Goal: Information Seeking & Learning: Learn about a topic

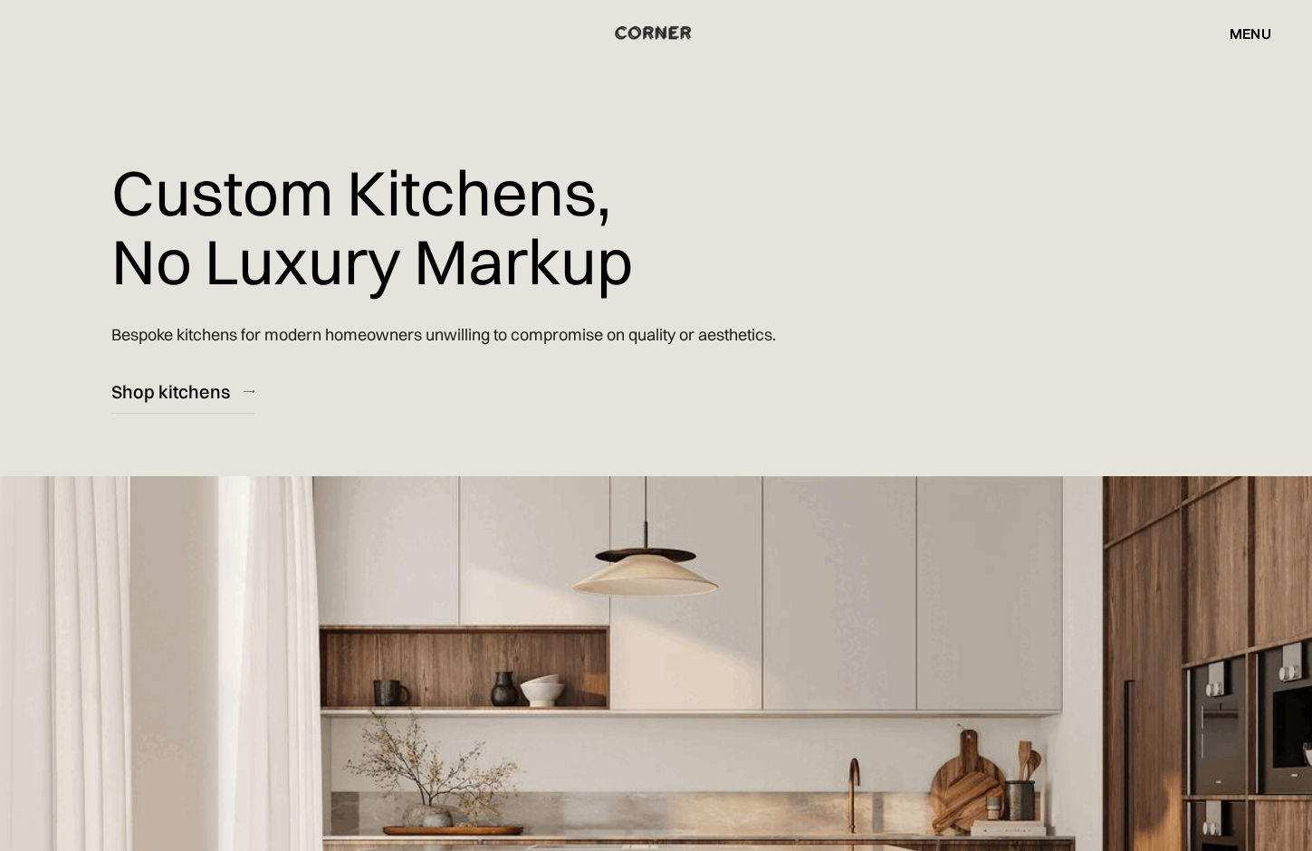
click at [658, 33] on img "home" at bounding box center [654, 32] width 74 height 24
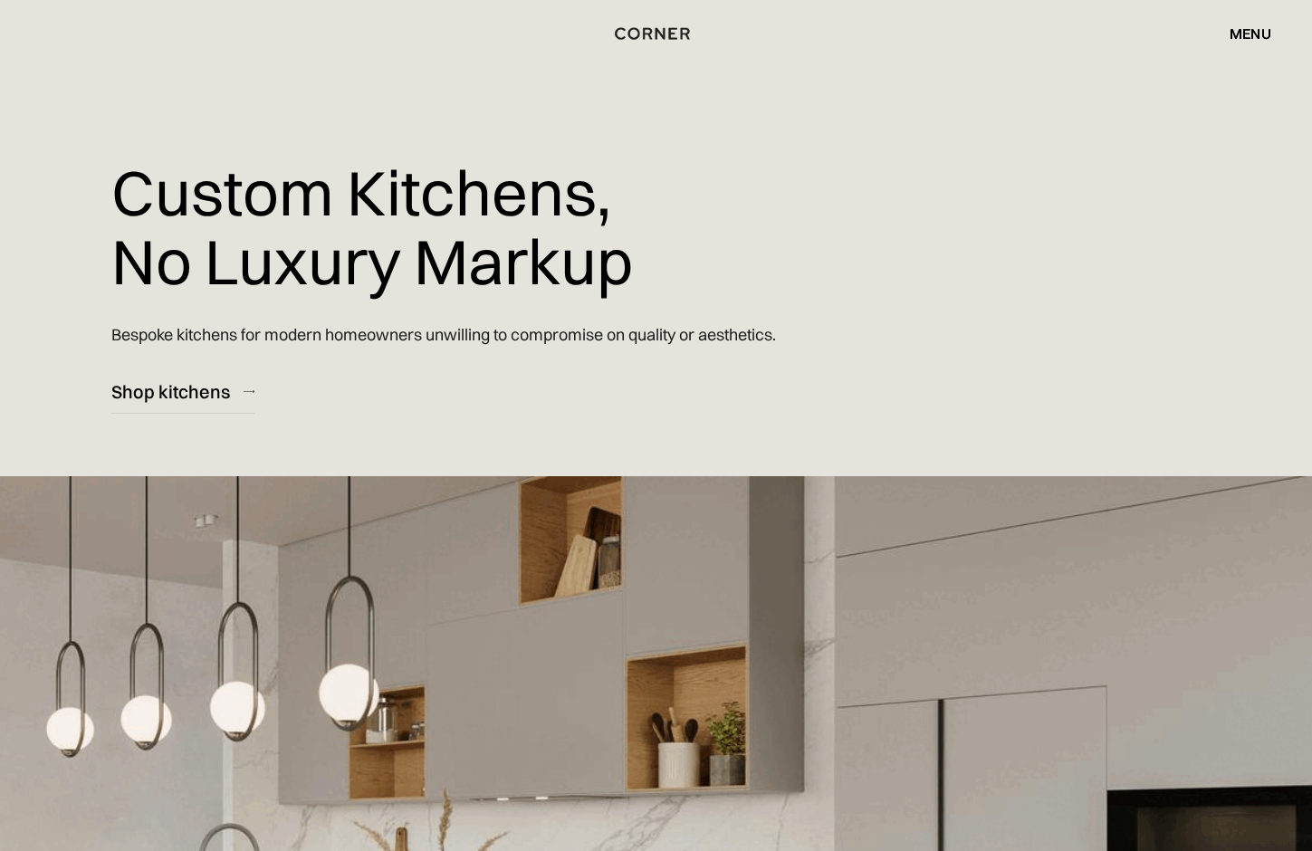
click at [1245, 34] on div "menu" at bounding box center [1251, 33] width 42 height 14
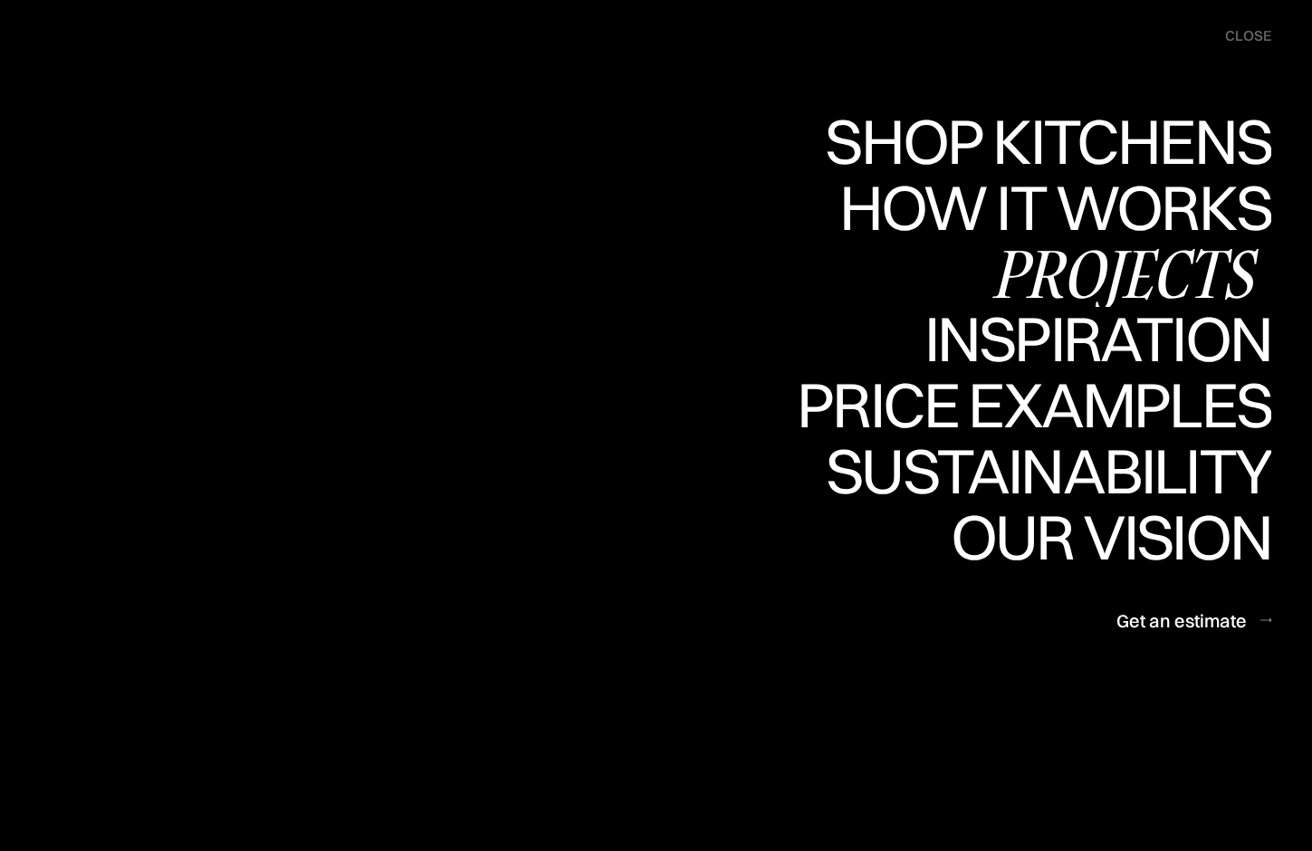
click at [1088, 269] on div "Projects" at bounding box center [1124, 273] width 293 height 63
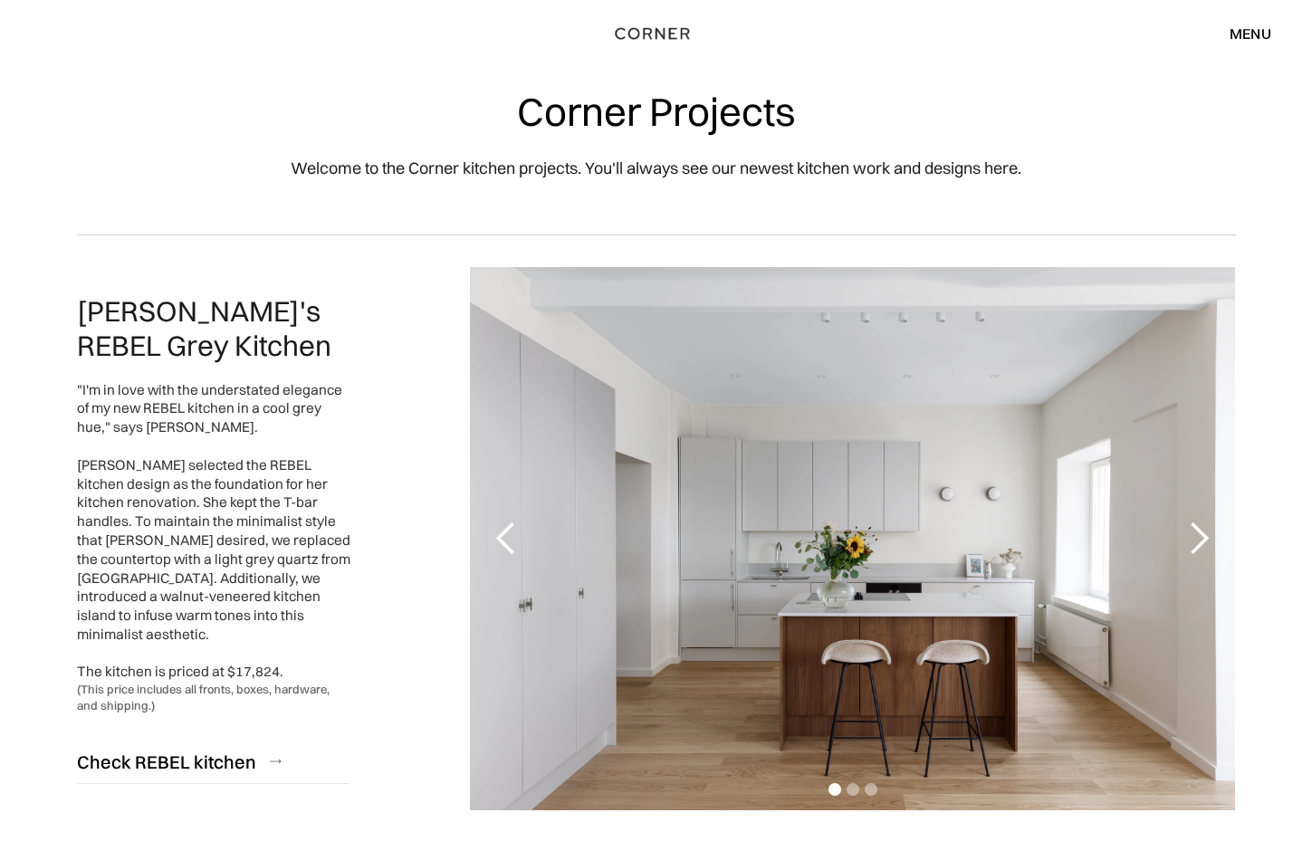
click at [1250, 30] on div "menu" at bounding box center [1251, 33] width 42 height 14
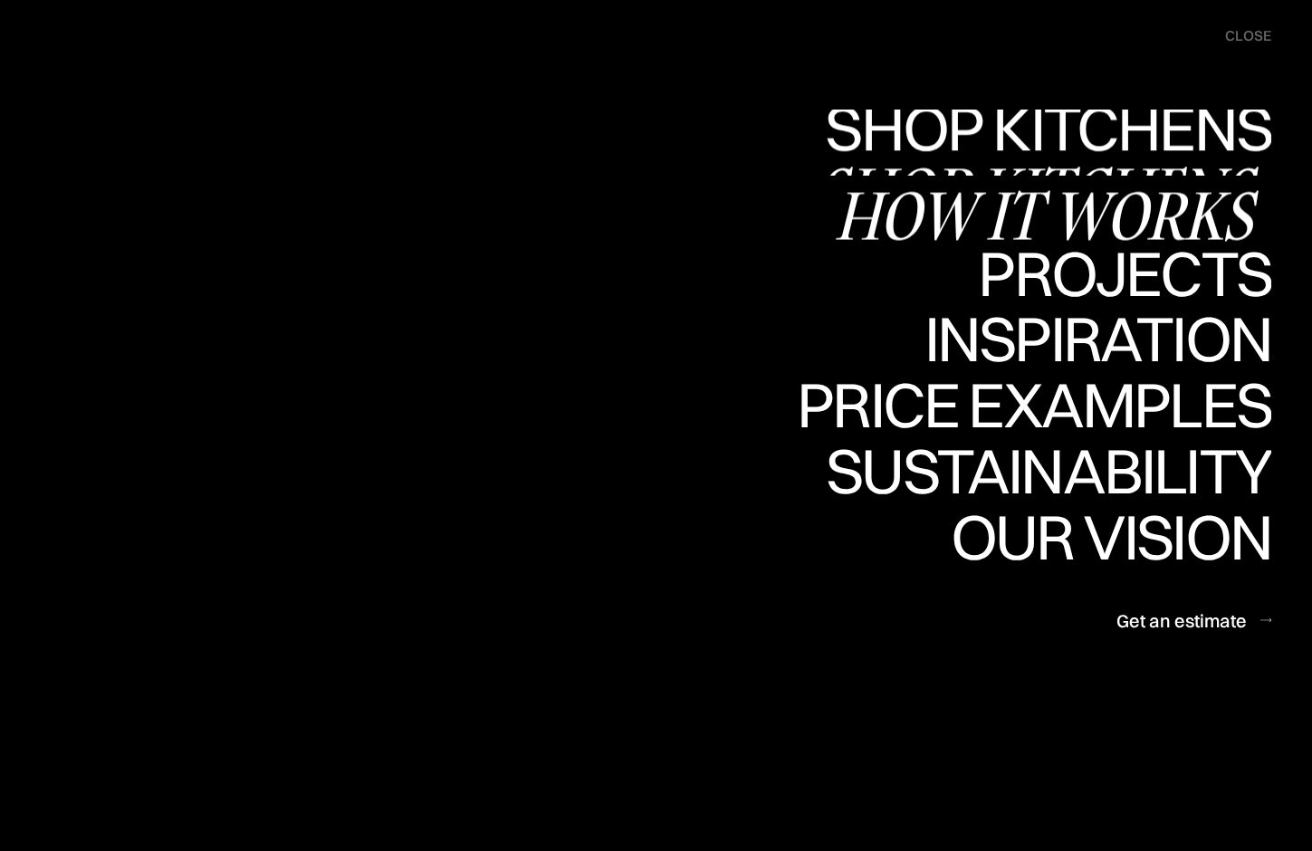
click at [1110, 197] on div "How it works" at bounding box center [1053, 215] width 437 height 63
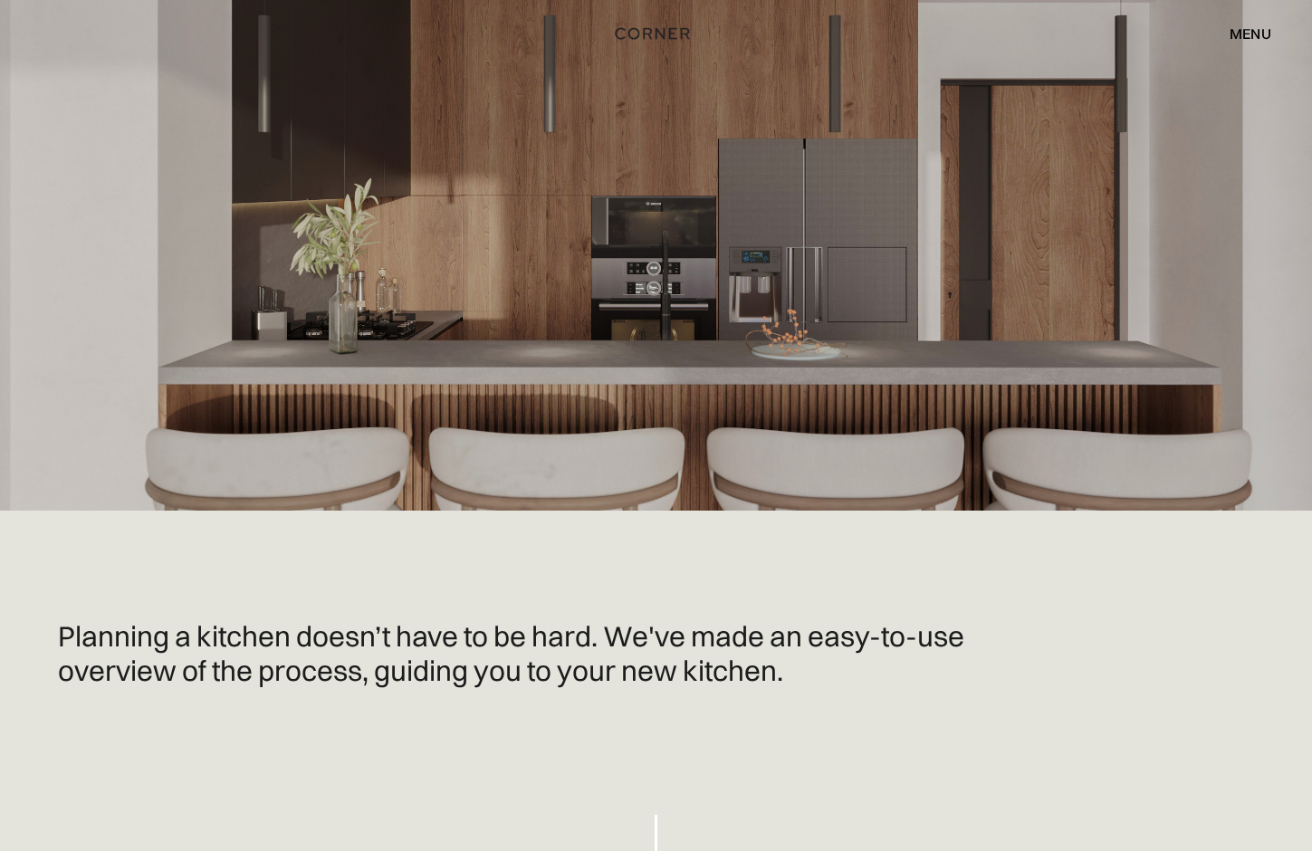
click at [1252, 33] on div "menu" at bounding box center [1251, 33] width 42 height 14
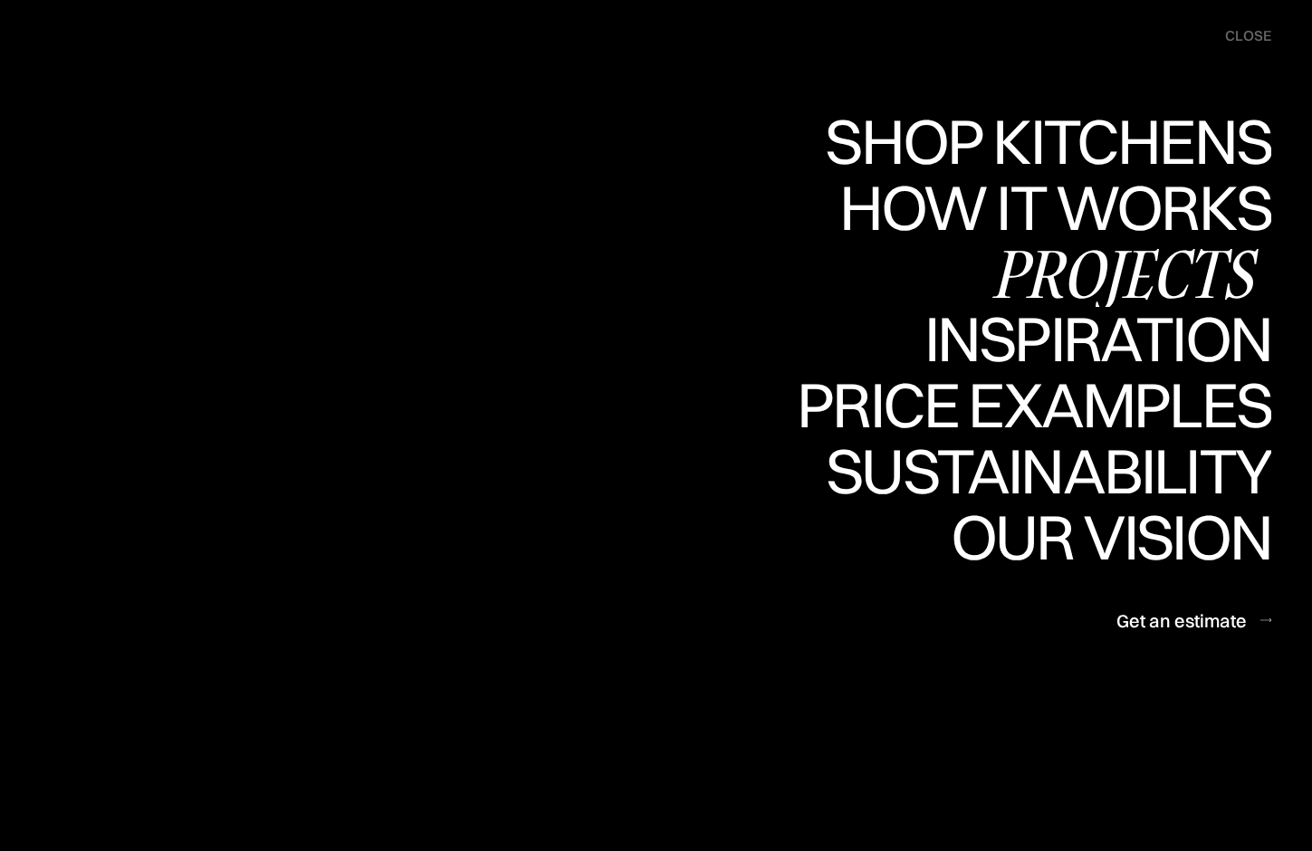
click at [1133, 278] on div "Projects" at bounding box center [1124, 273] width 293 height 63
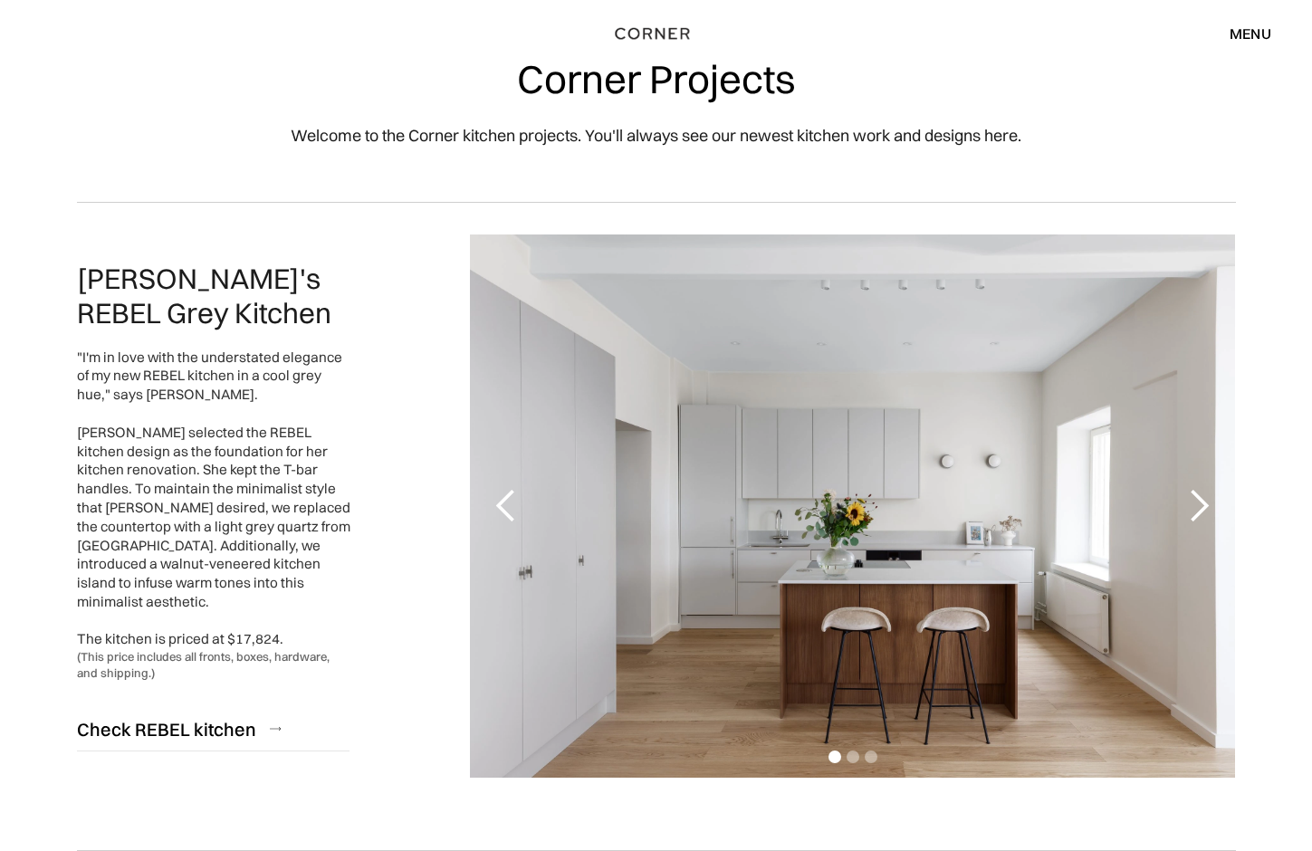
scroll to position [33, 0]
click at [1188, 508] on div "next slide" at bounding box center [1199, 506] width 36 height 36
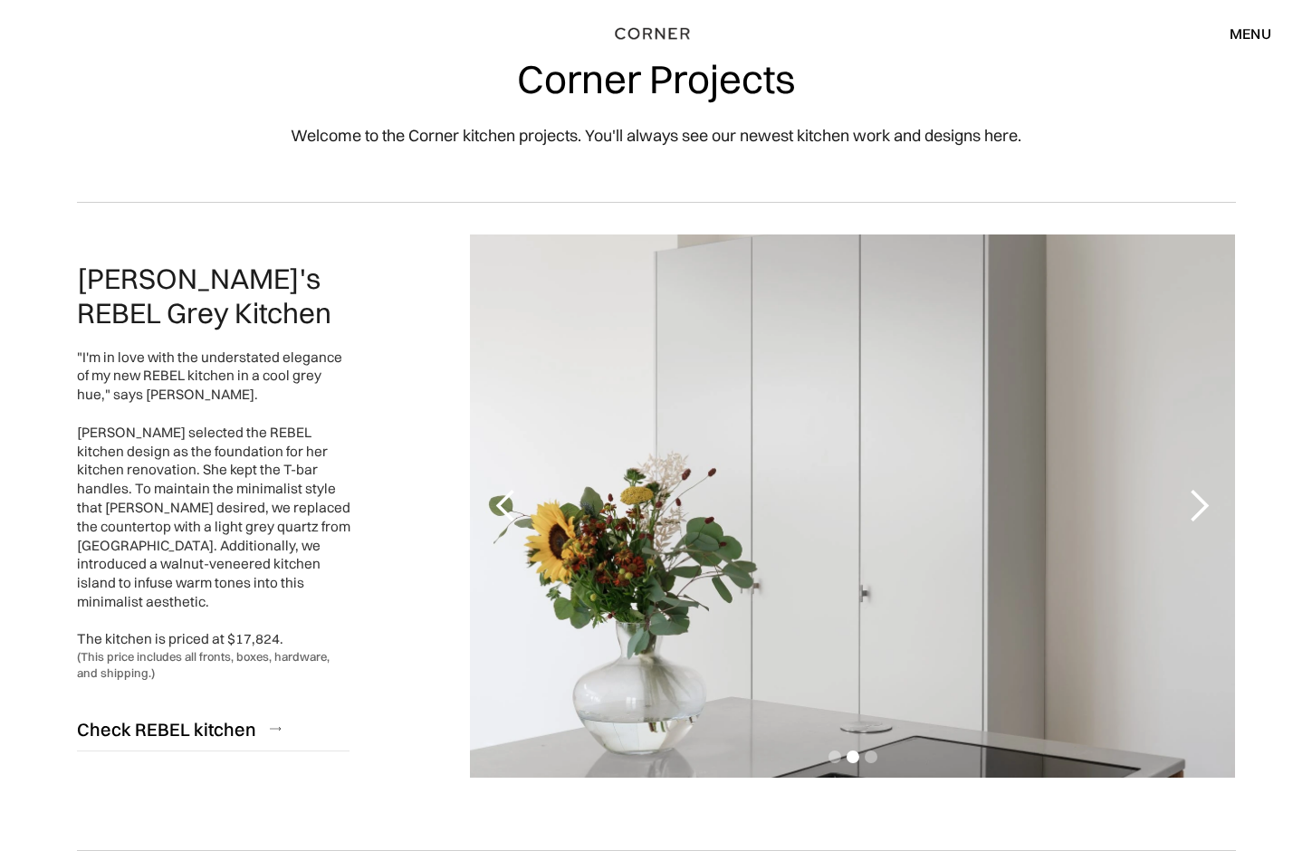
click at [1188, 508] on div "next slide" at bounding box center [1199, 506] width 36 height 36
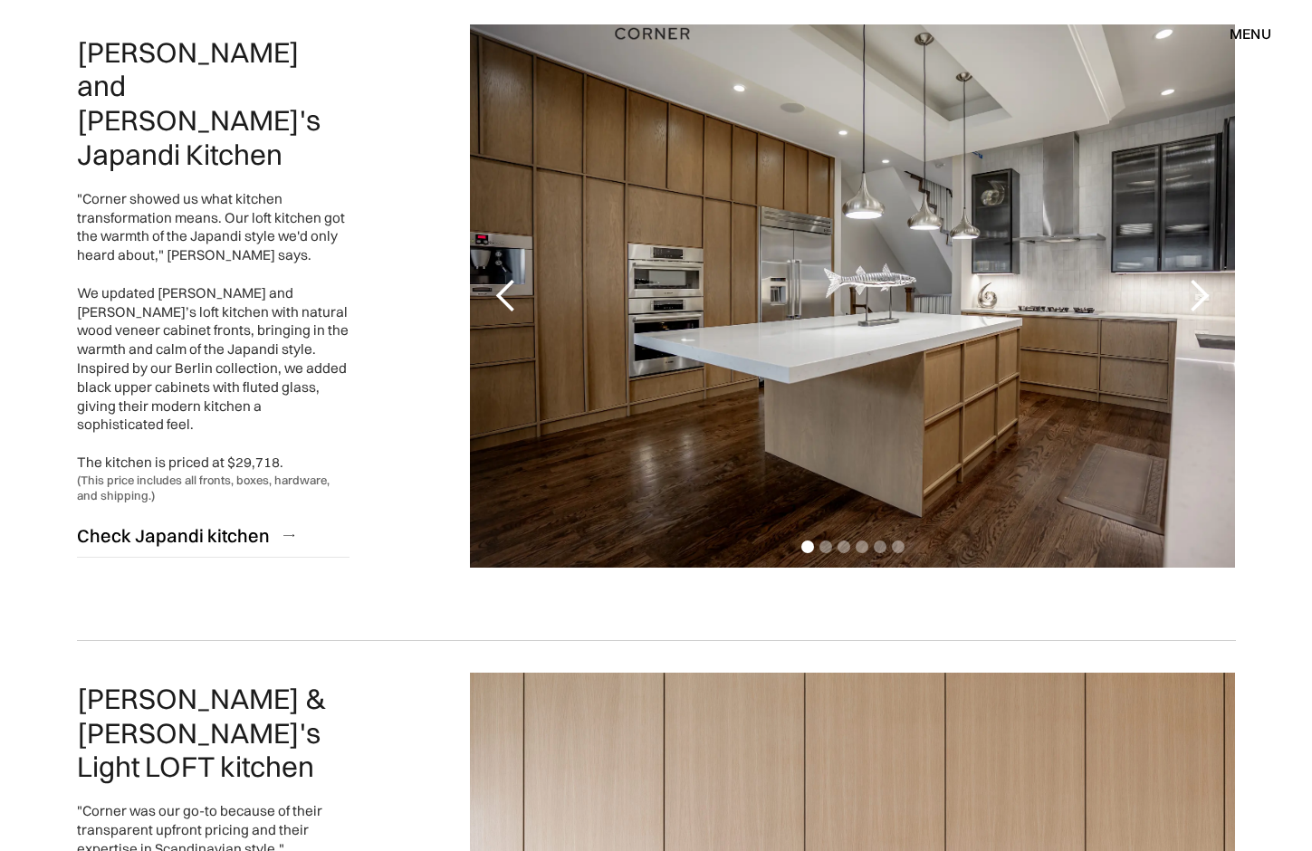
scroll to position [891, 0]
click at [1200, 290] on div "next slide" at bounding box center [1199, 296] width 36 height 36
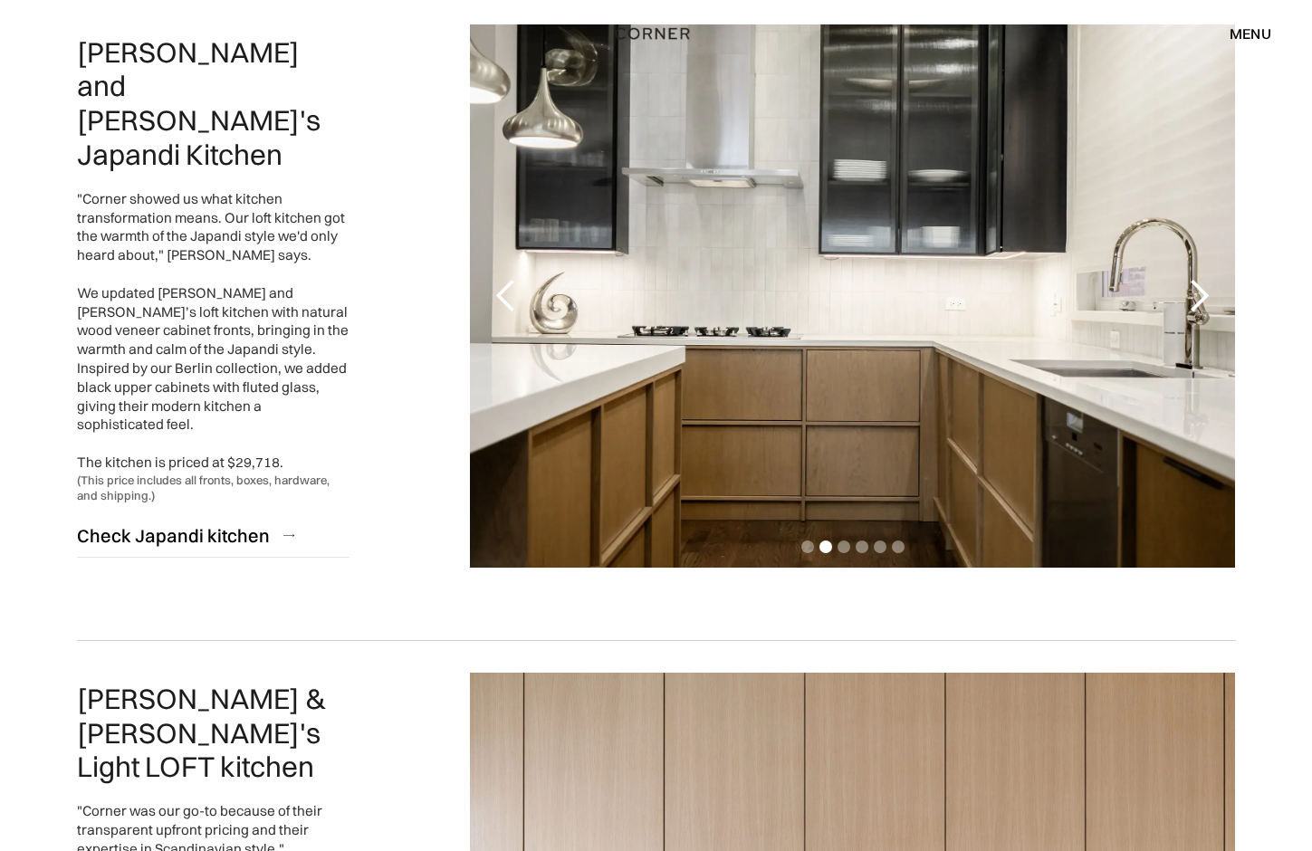
click at [1200, 290] on div "next slide" at bounding box center [1199, 296] width 36 height 36
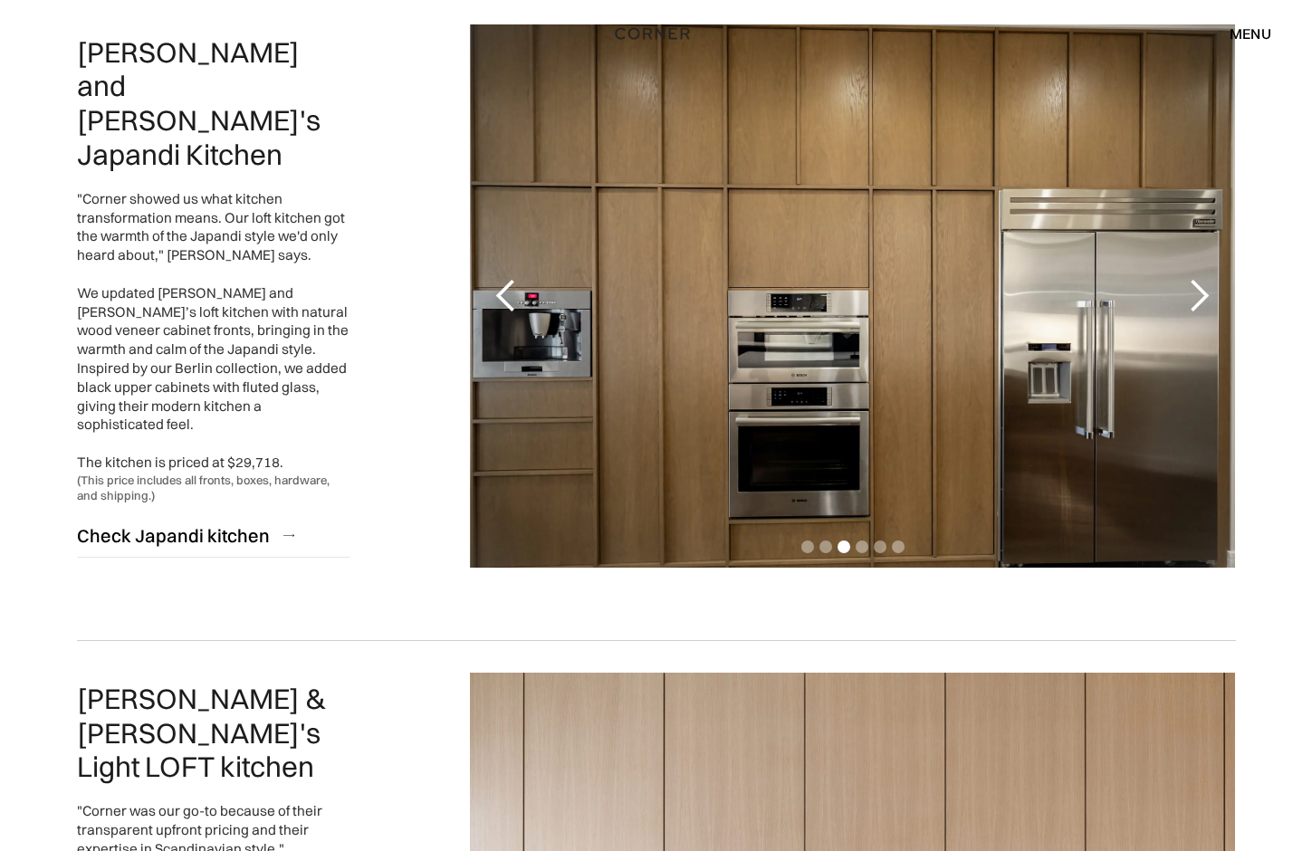
scroll to position [560, 0]
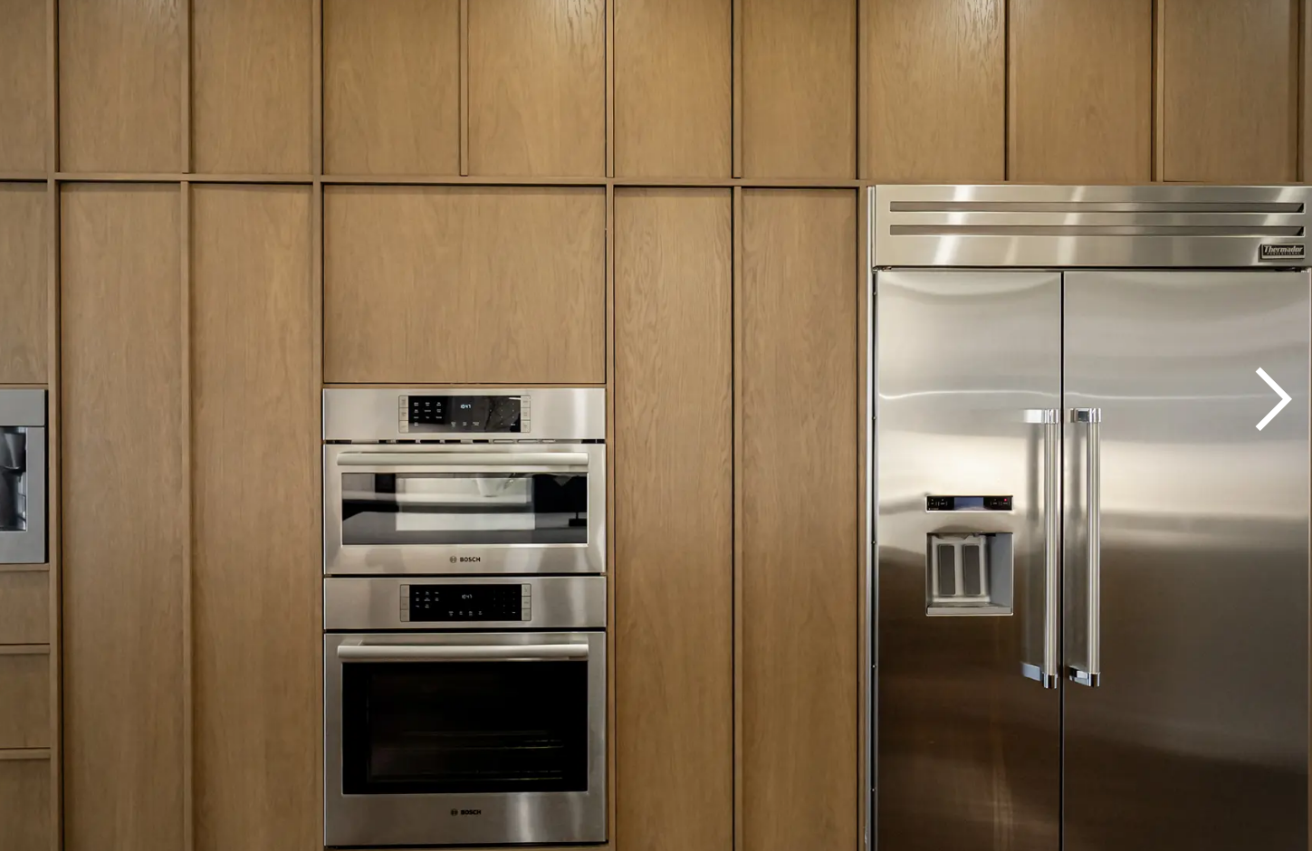
click at [1181, 610] on div "next slide" at bounding box center [1199, 628] width 36 height 36
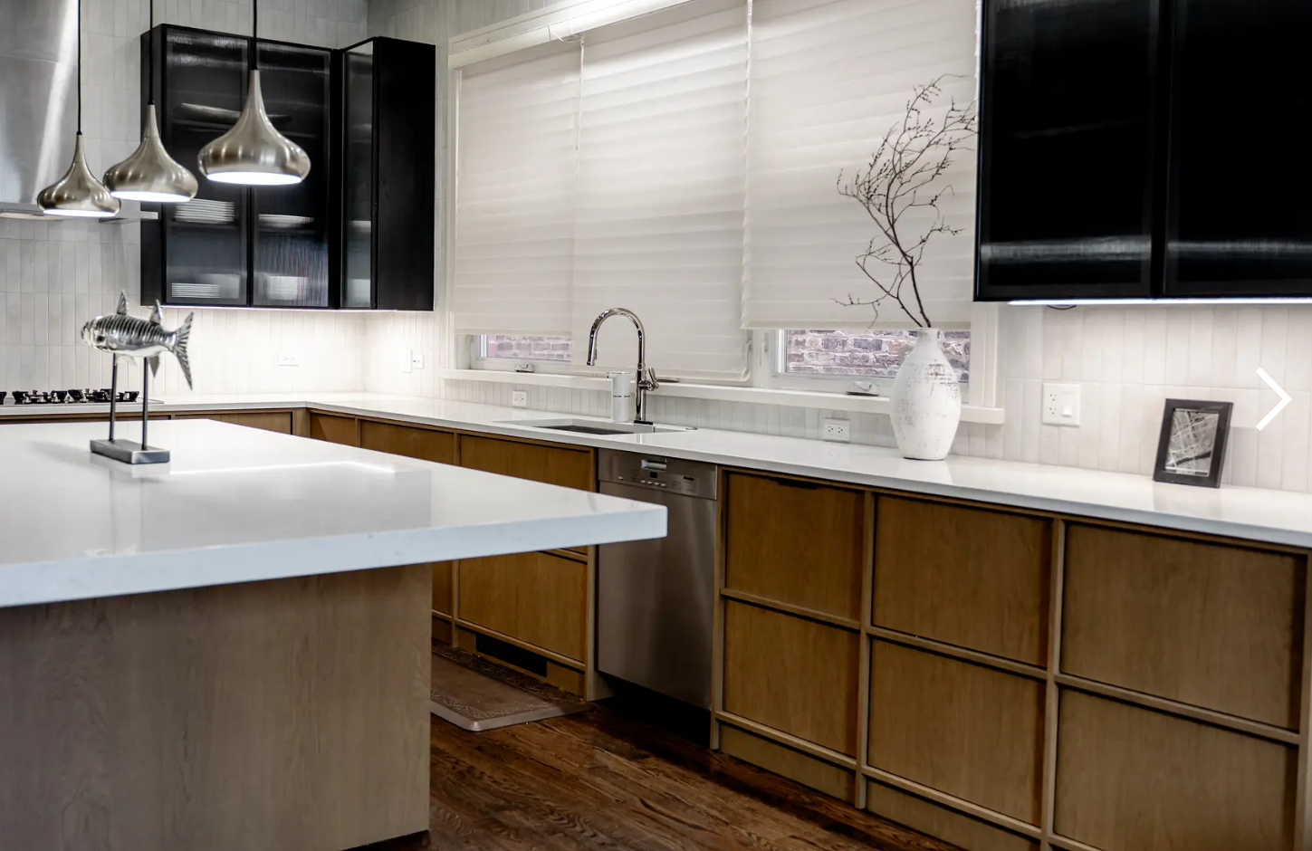
scroll to position [785, 0]
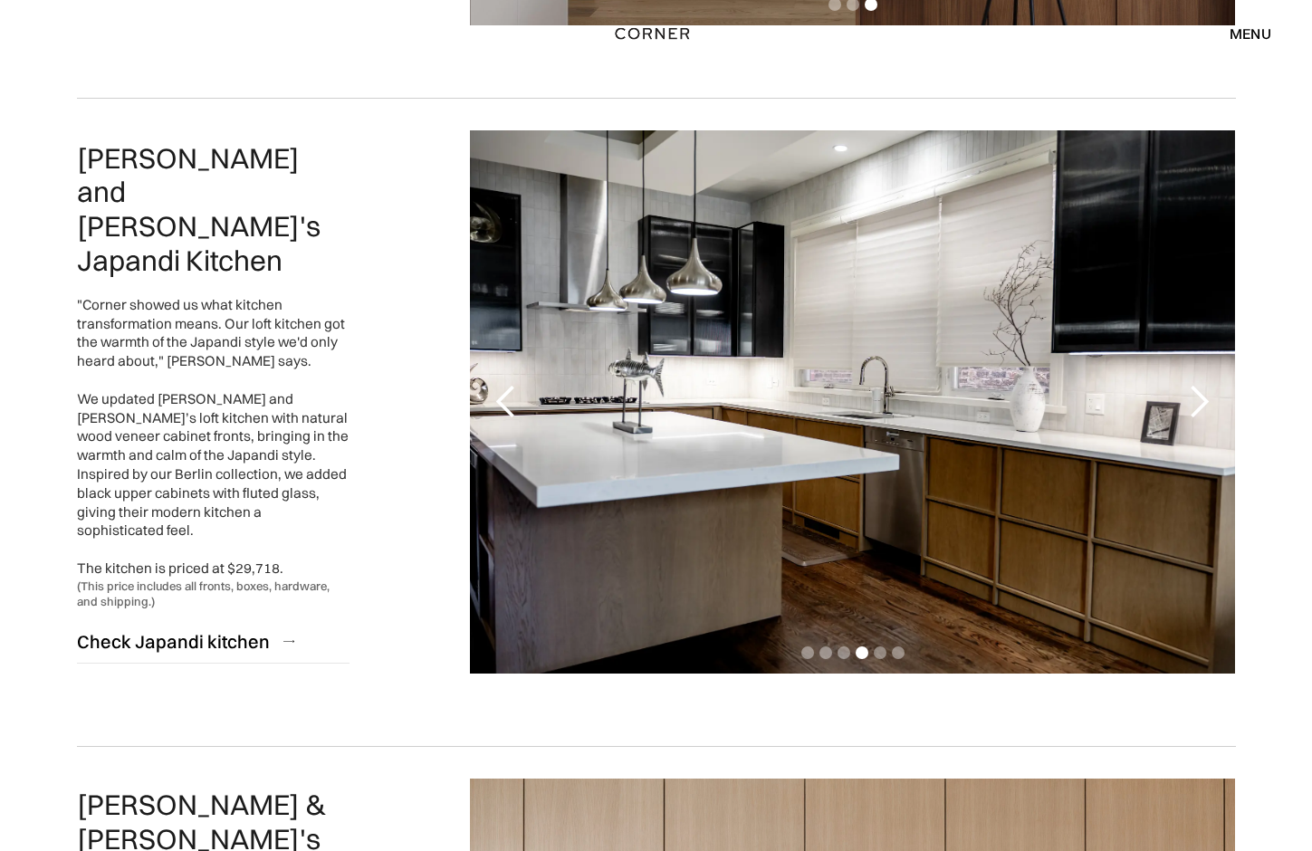
click at [1201, 392] on div "next slide" at bounding box center [1199, 402] width 36 height 36
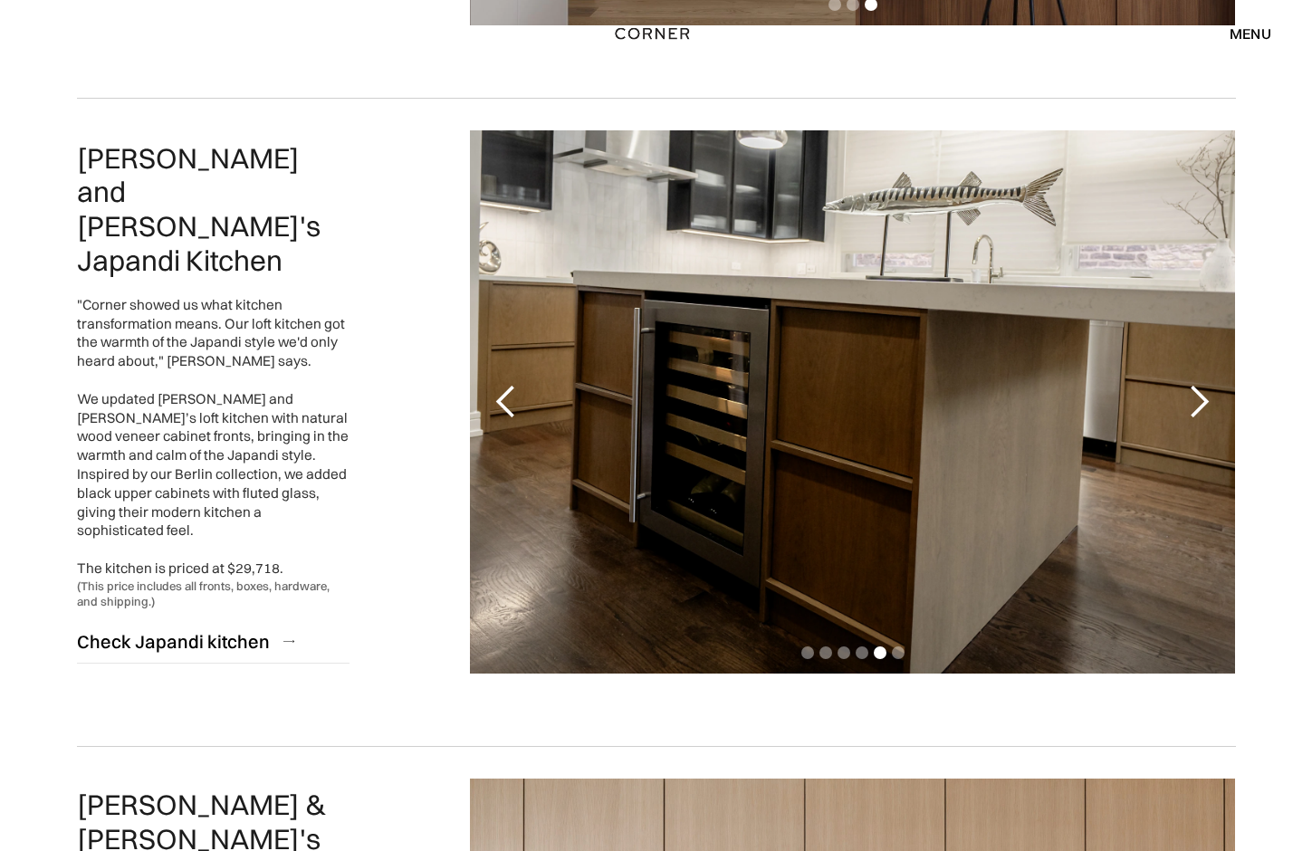
click at [1201, 392] on div "next slide" at bounding box center [1199, 402] width 36 height 36
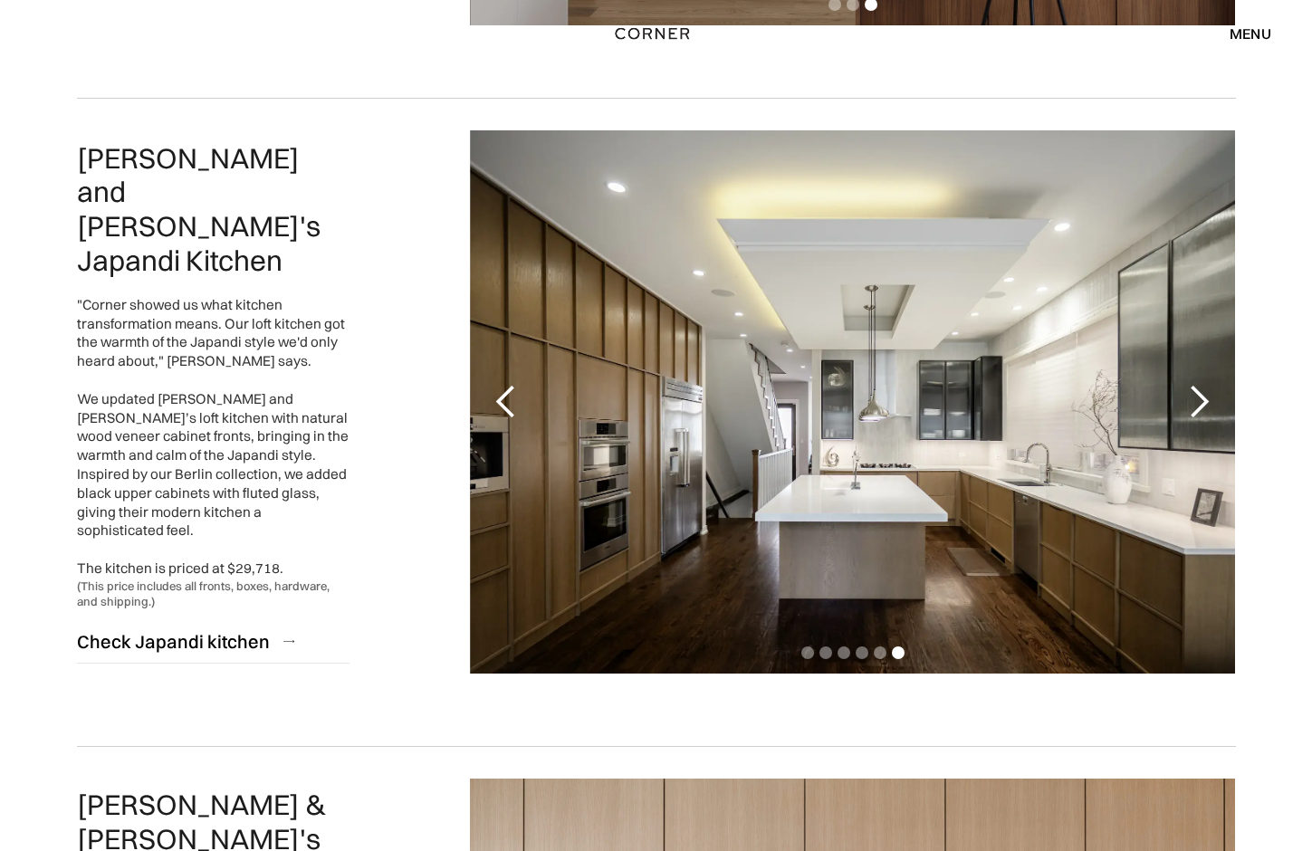
click at [1201, 392] on div "next slide" at bounding box center [1199, 402] width 36 height 36
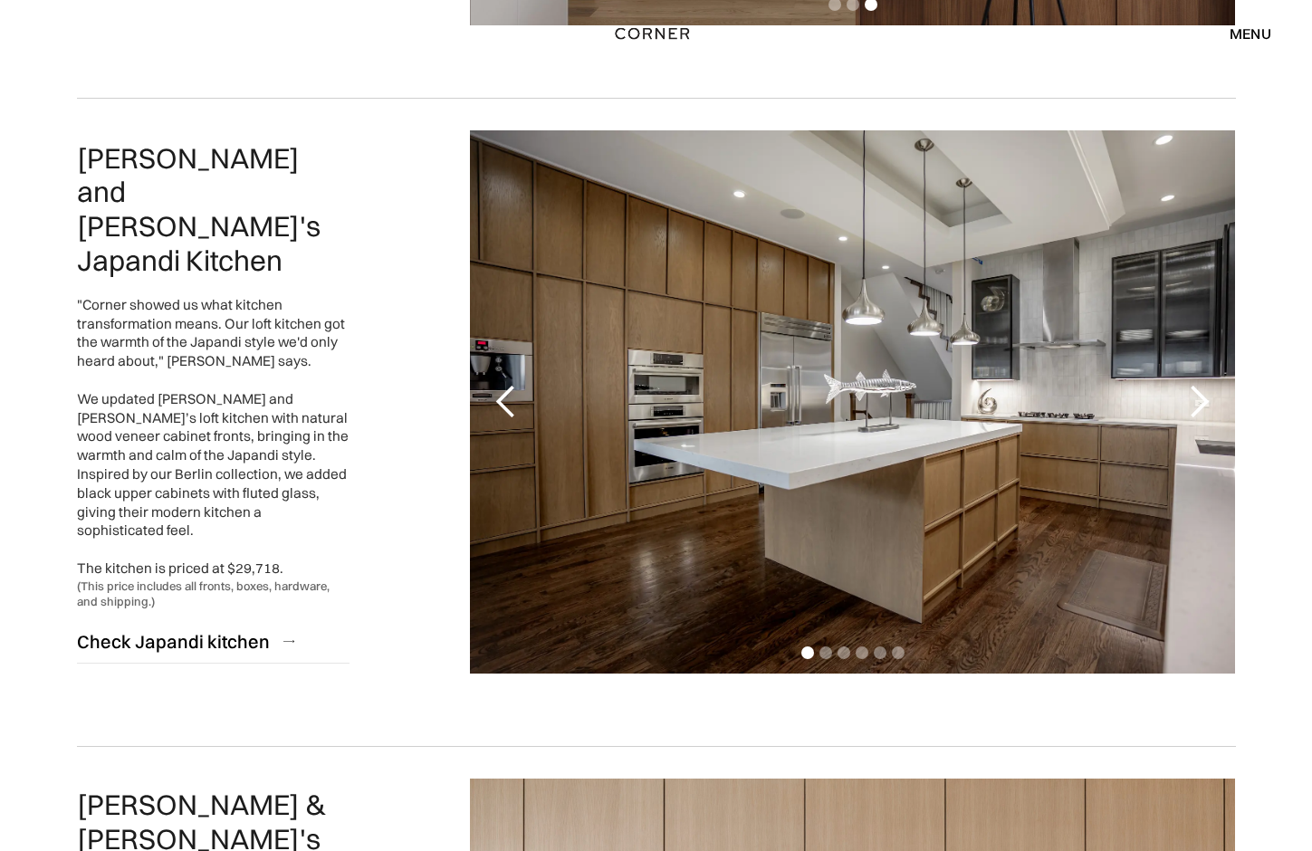
click at [1201, 392] on div "next slide" at bounding box center [1199, 402] width 36 height 36
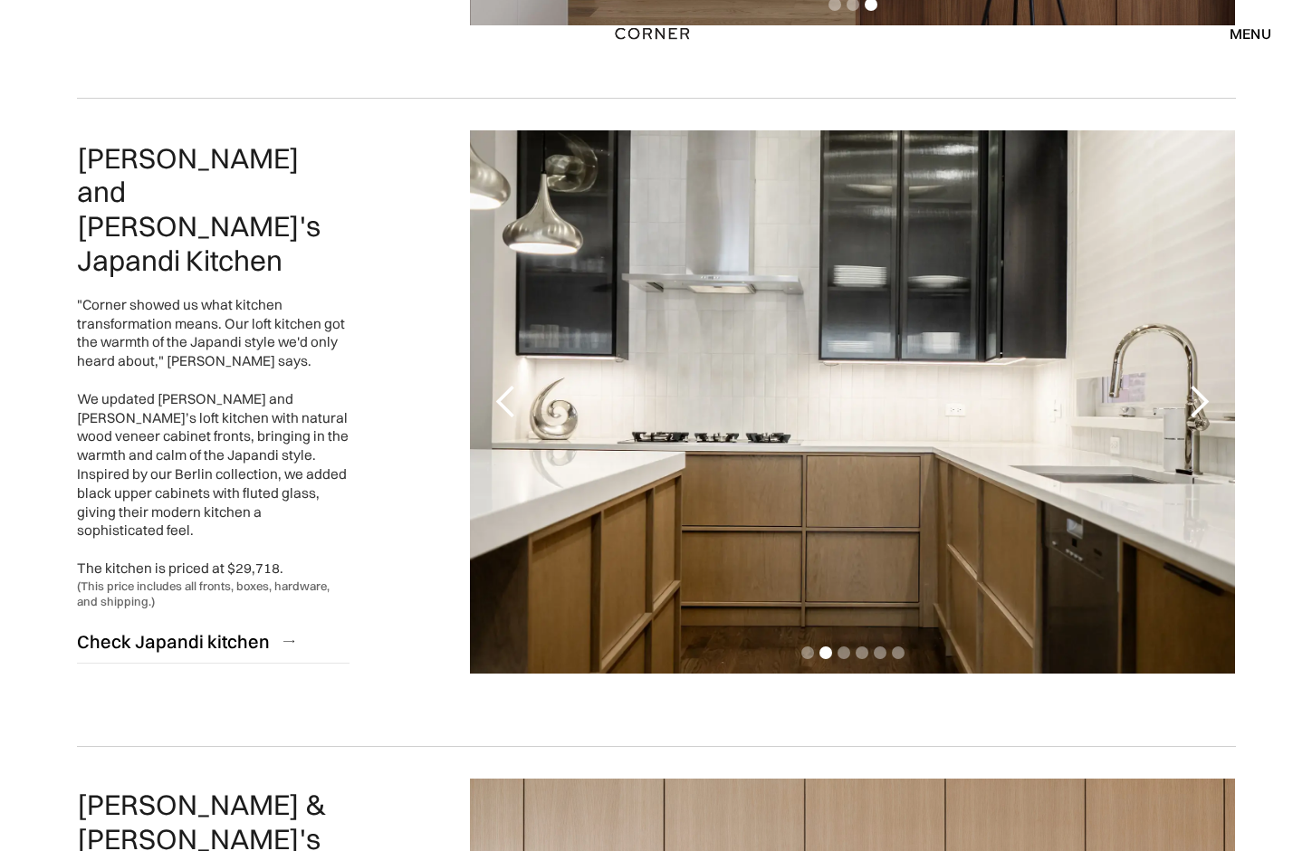
click at [1201, 392] on div "next slide" at bounding box center [1199, 402] width 36 height 36
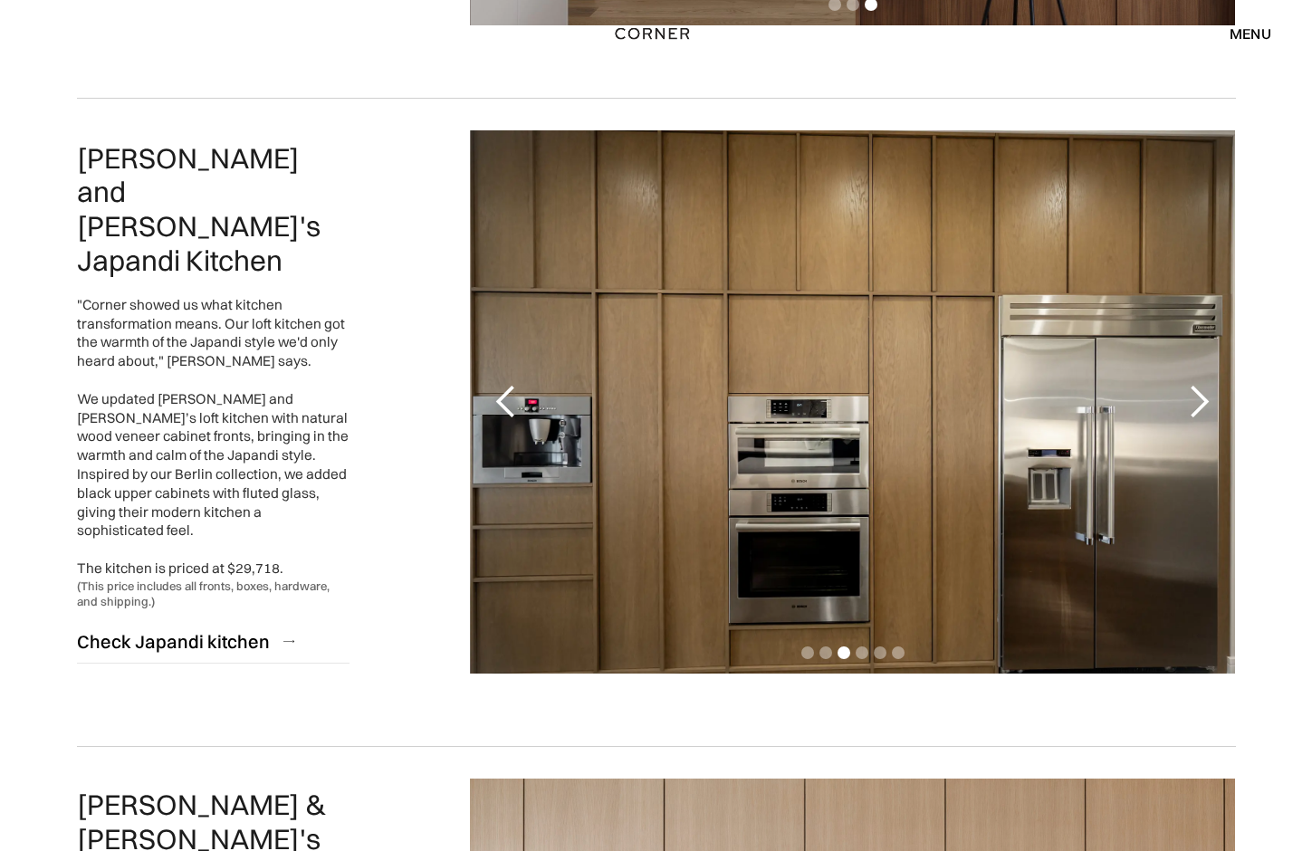
click at [1201, 392] on div "next slide" at bounding box center [1199, 402] width 36 height 36
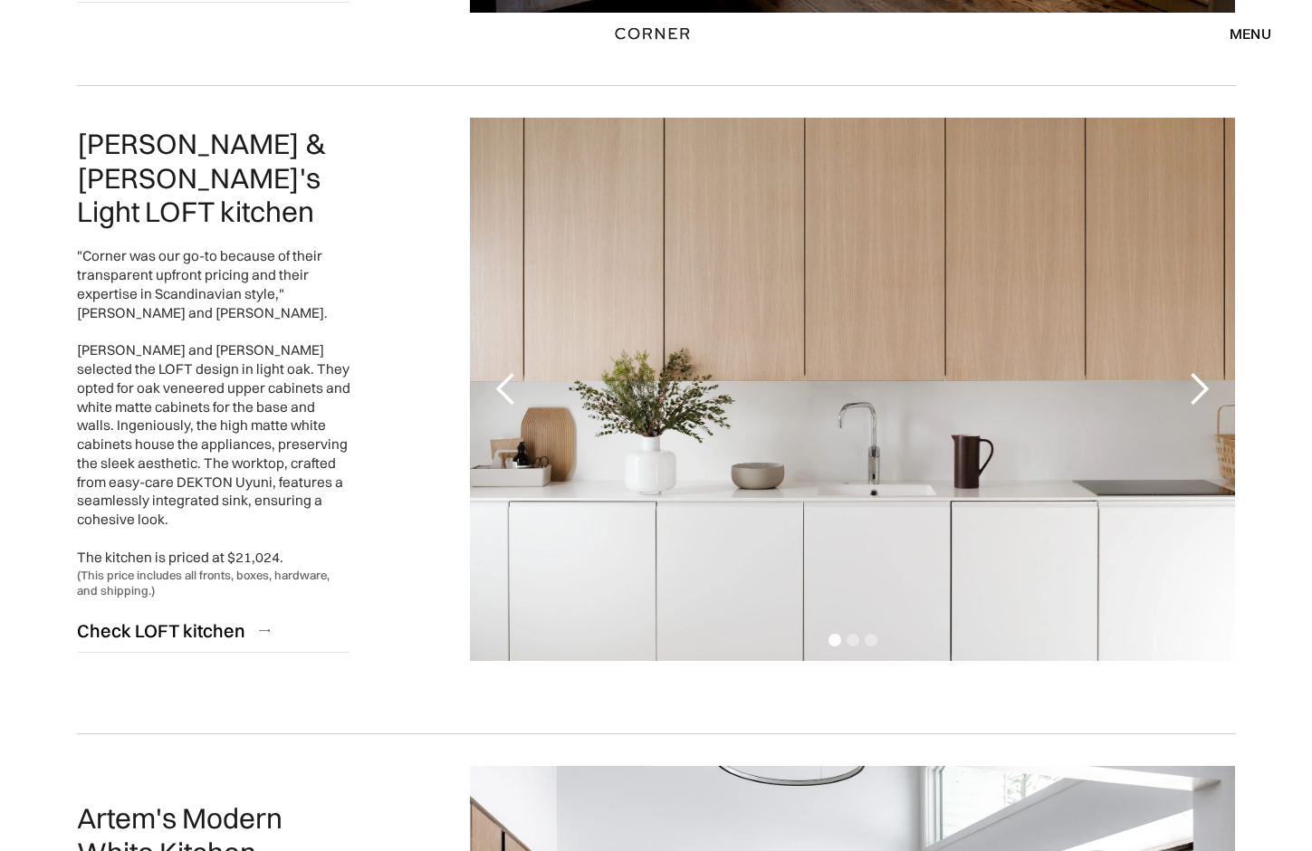
scroll to position [1446, 0]
click at [1201, 392] on div "next slide" at bounding box center [1199, 389] width 36 height 36
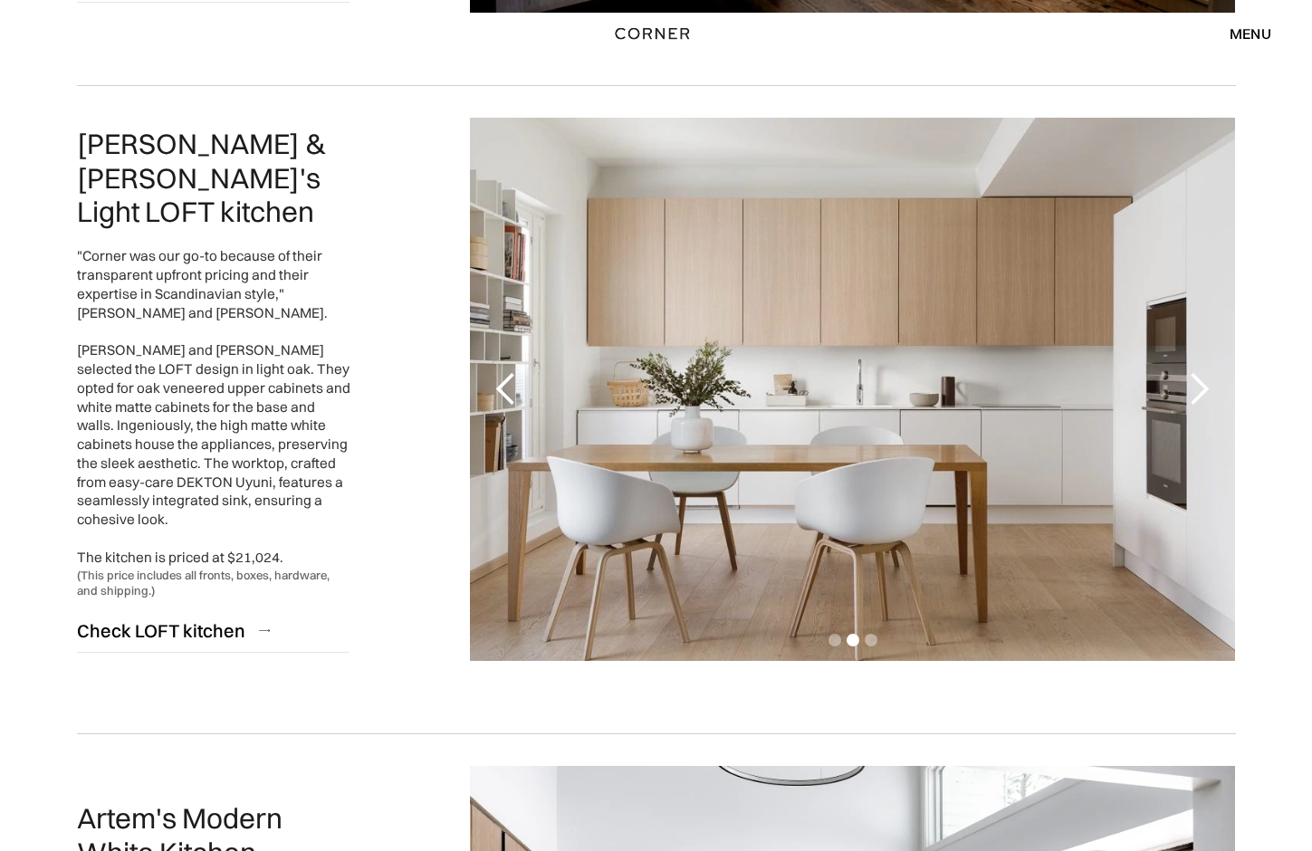
click at [1201, 392] on div "next slide" at bounding box center [1199, 389] width 36 height 36
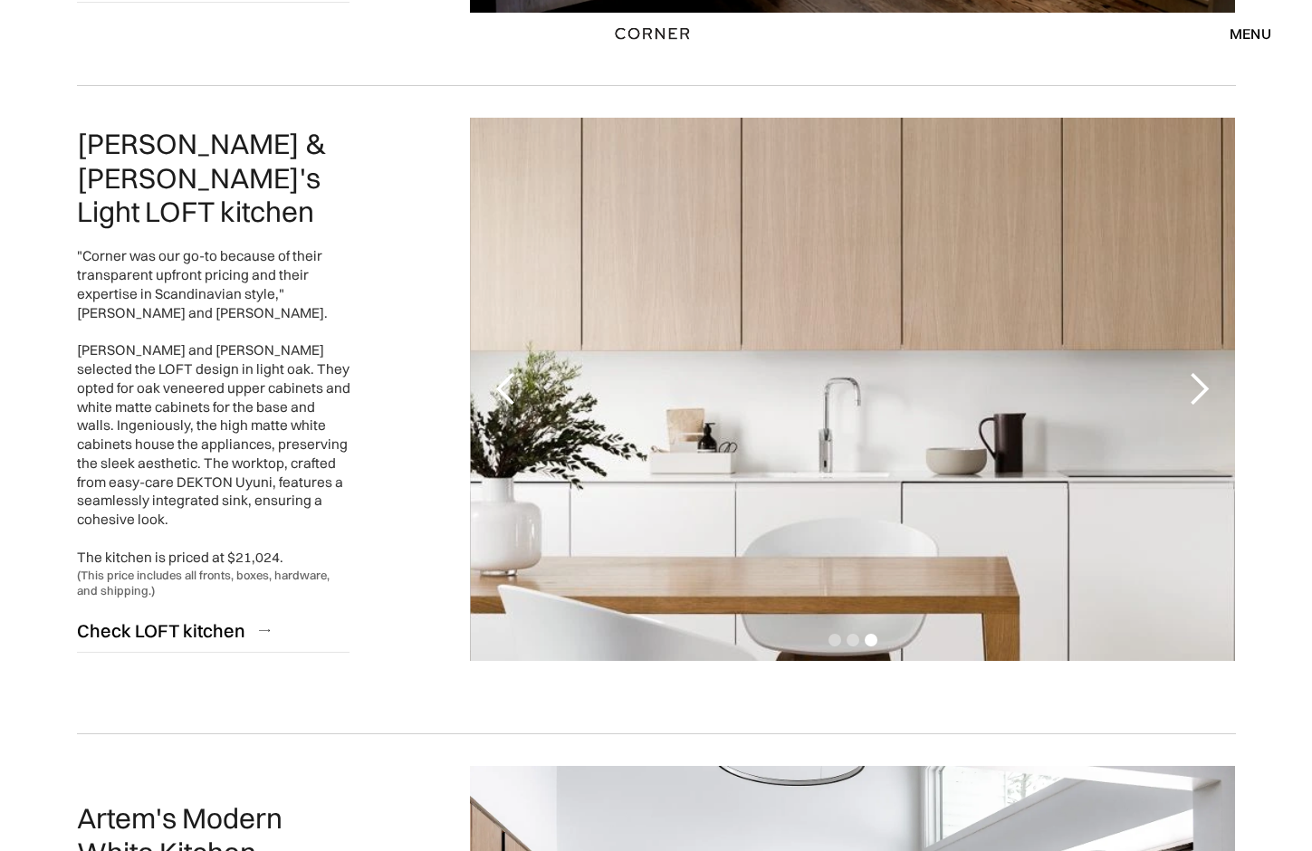
click at [1201, 392] on div "next slide" at bounding box center [1199, 389] width 36 height 36
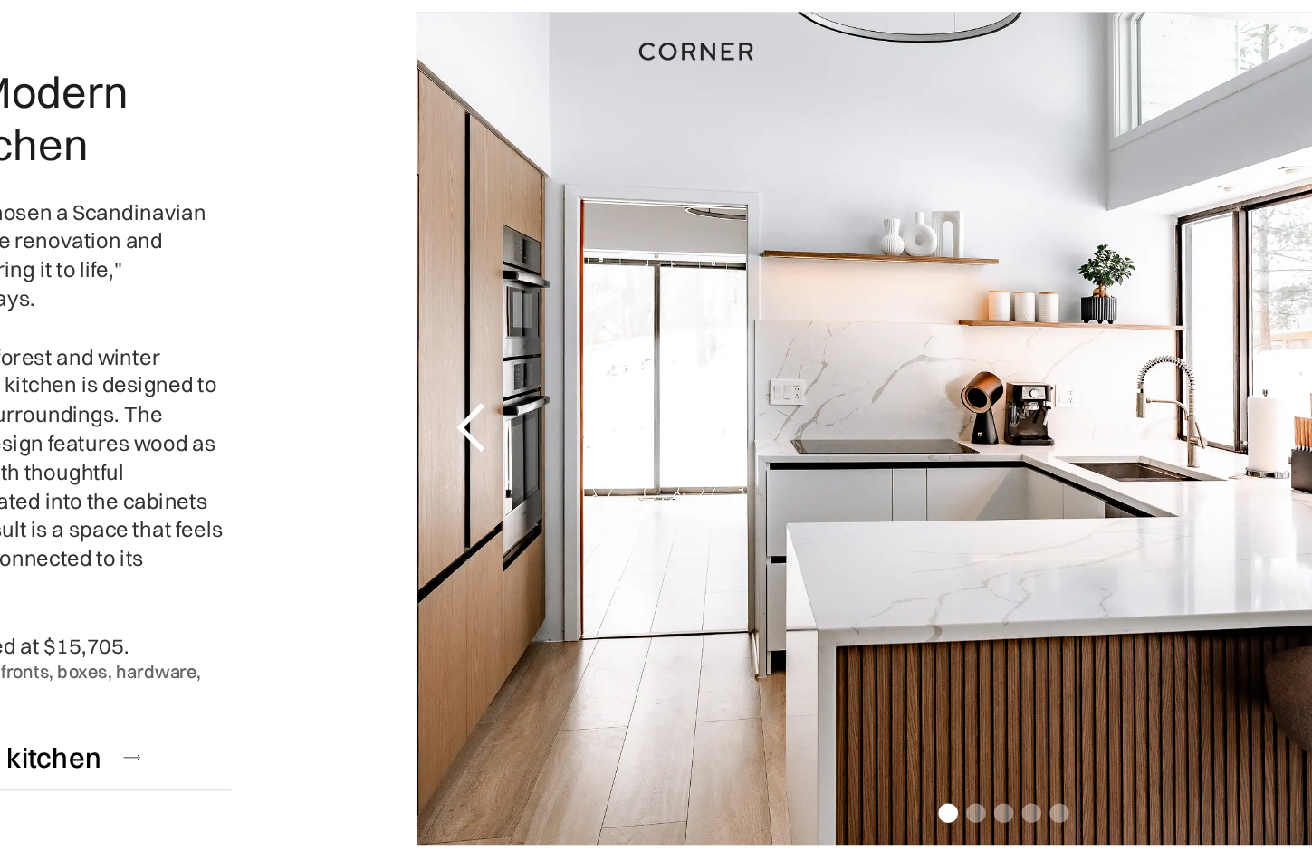
scroll to position [2112, 0]
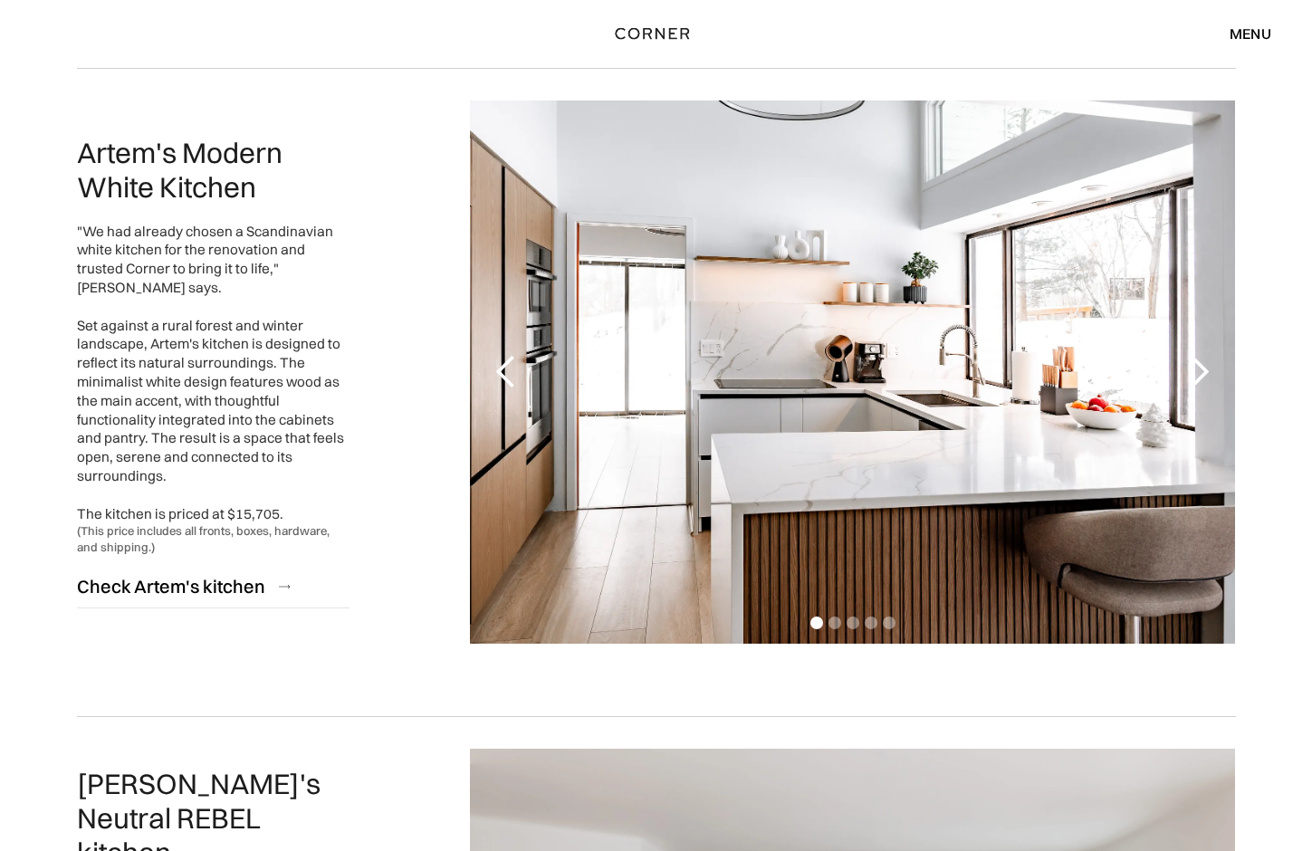
click at [1195, 371] on div "next slide" at bounding box center [1199, 372] width 36 height 36
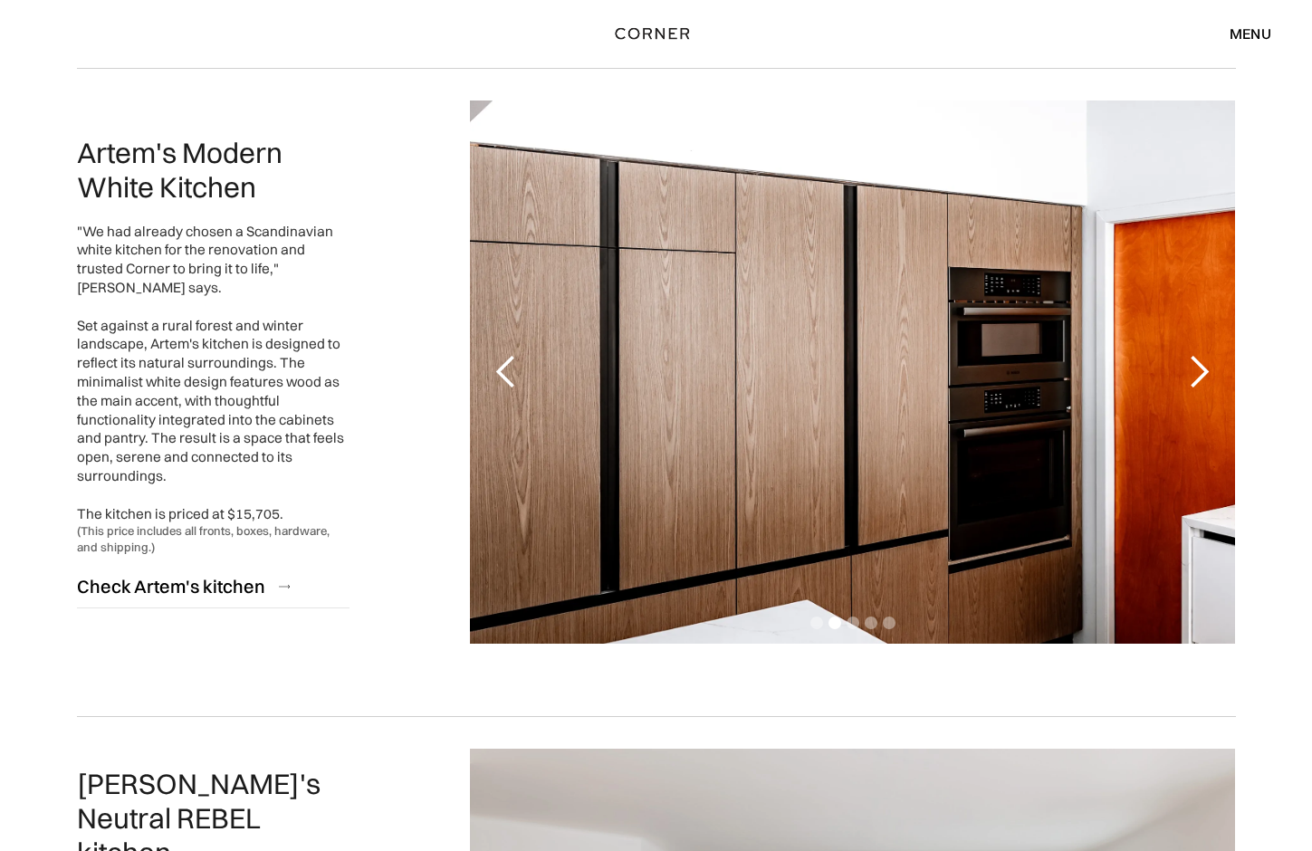
click at [1195, 370] on div "next slide" at bounding box center [1199, 372] width 36 height 36
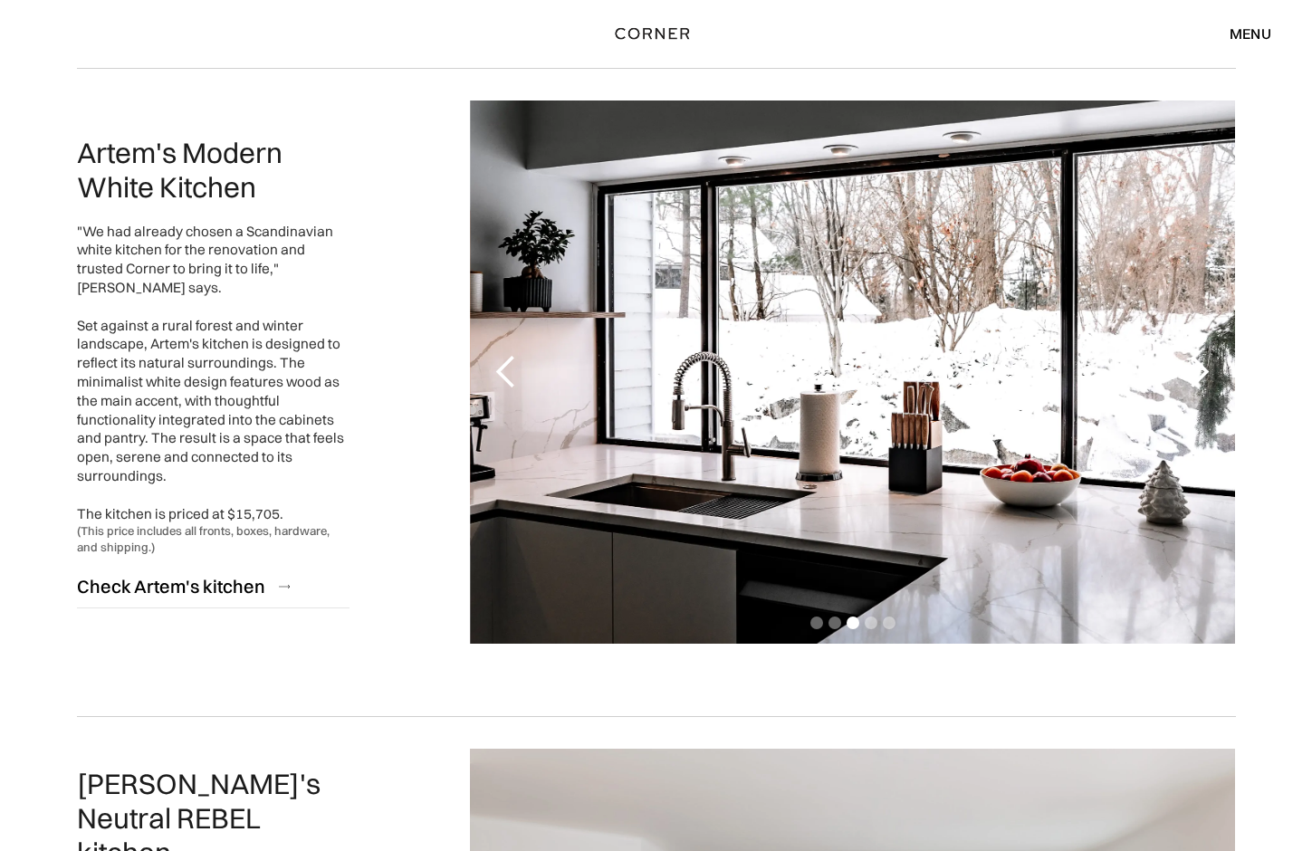
click at [1195, 370] on div "next slide" at bounding box center [1199, 372] width 36 height 36
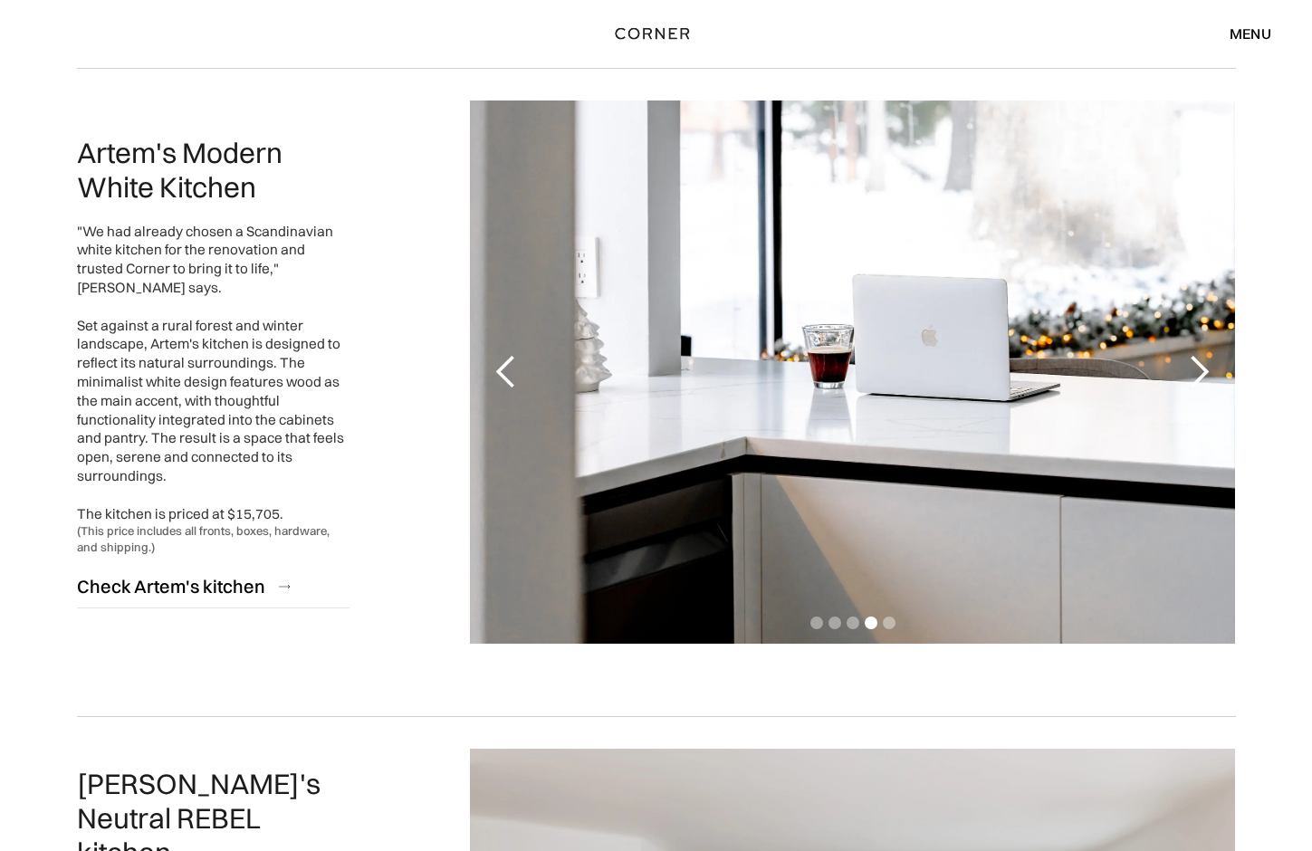
click at [1195, 370] on div "next slide" at bounding box center [1199, 372] width 36 height 36
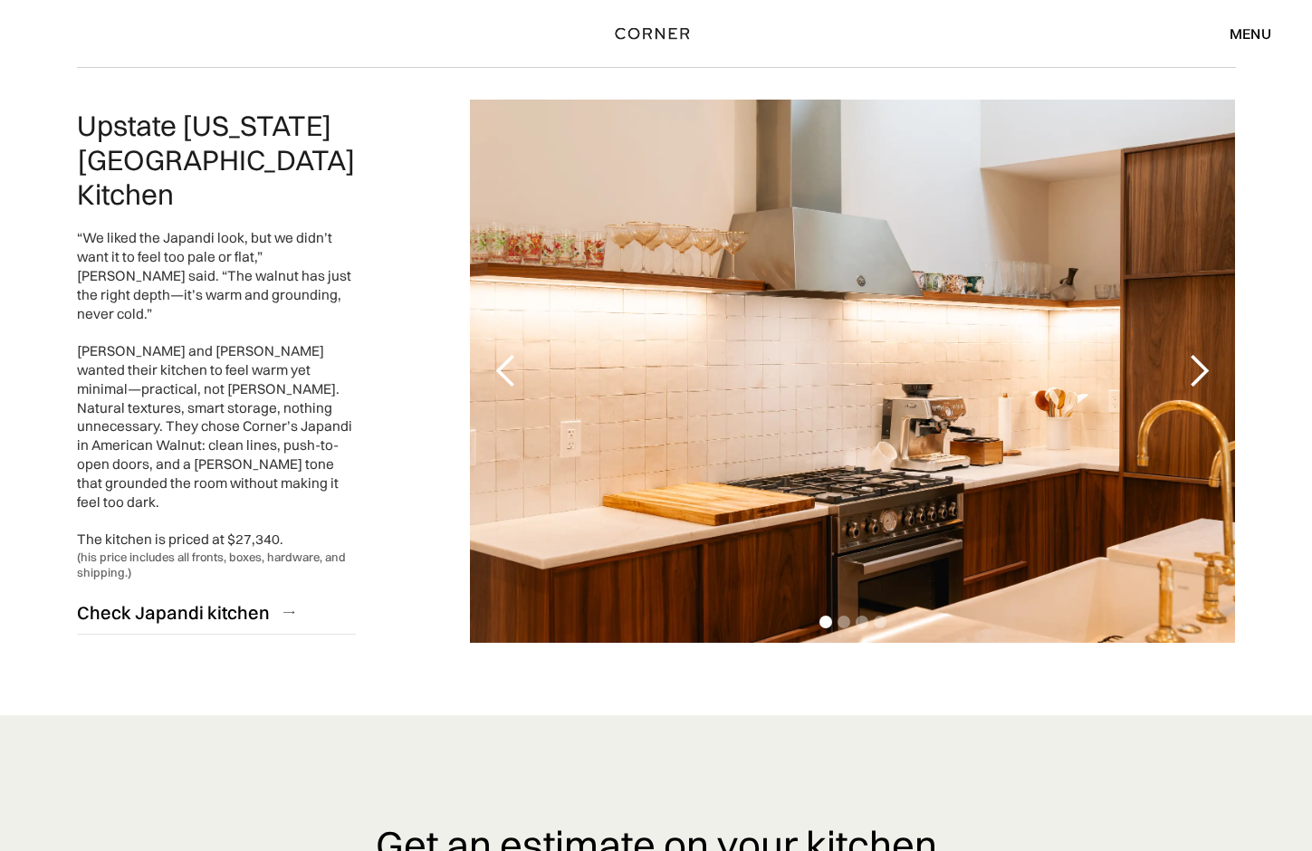
scroll to position [4116, 0]
click at [1195, 353] on div "next slide" at bounding box center [1199, 371] width 36 height 36
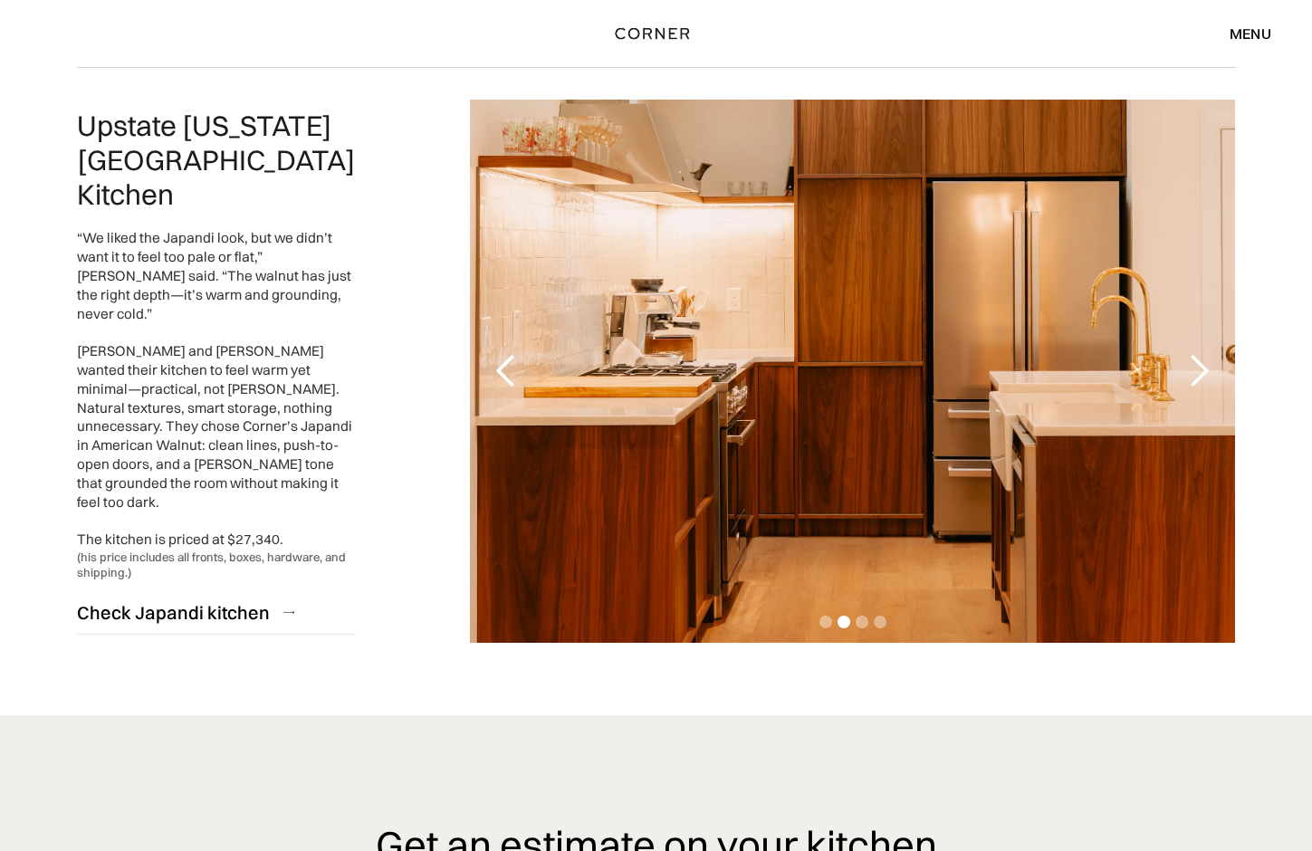
click at [1195, 353] on div "next slide" at bounding box center [1199, 371] width 36 height 36
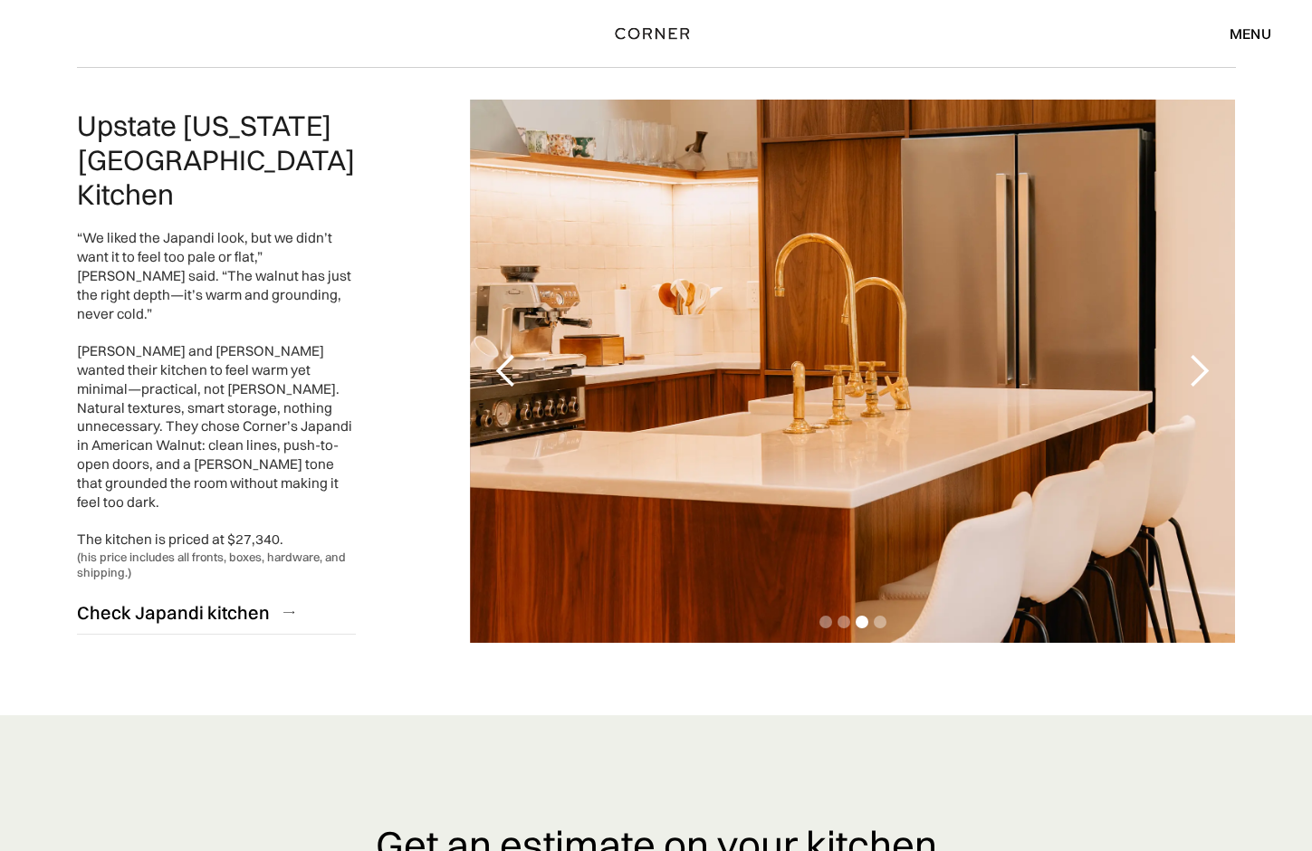
click at [1195, 353] on div "next slide" at bounding box center [1199, 371] width 36 height 36
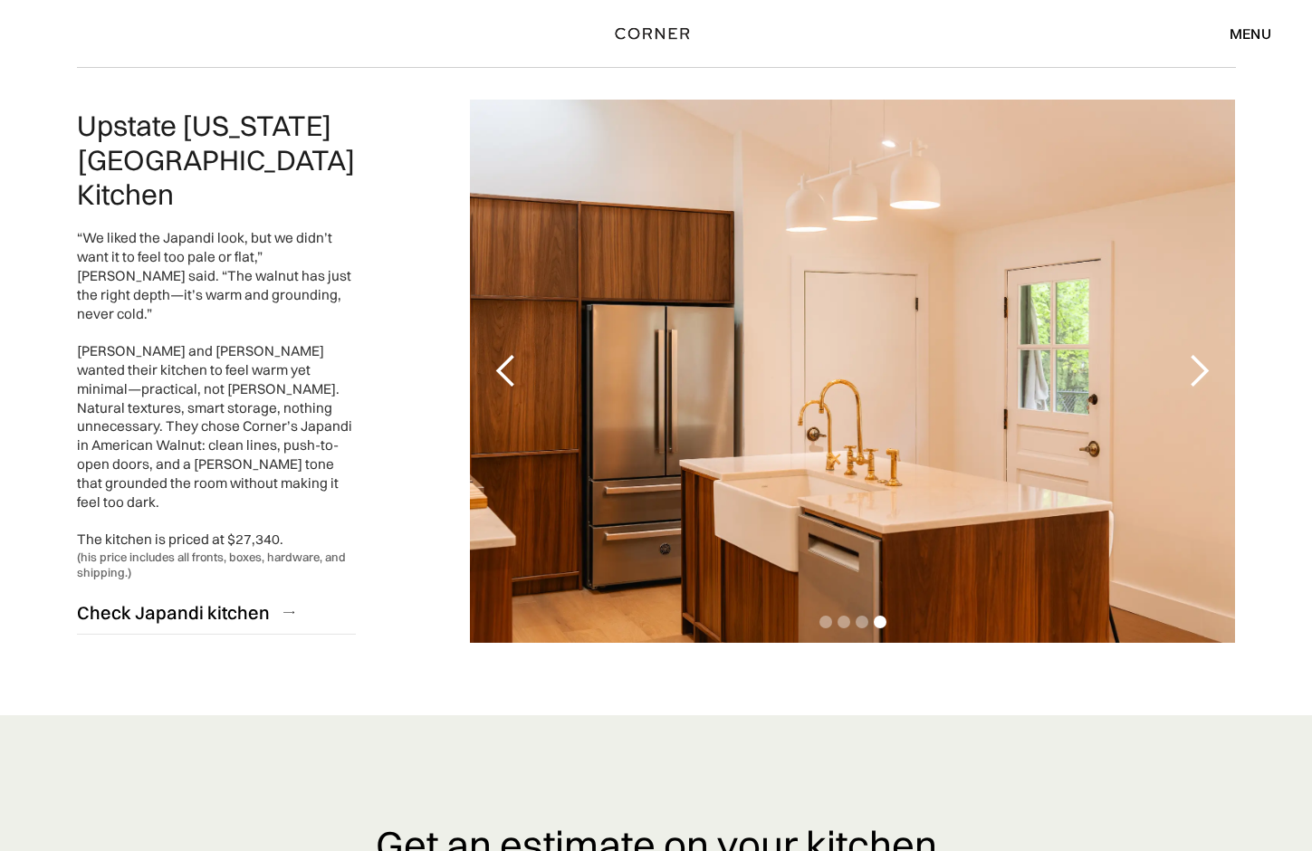
click at [1195, 353] on div "next slide" at bounding box center [1199, 371] width 36 height 36
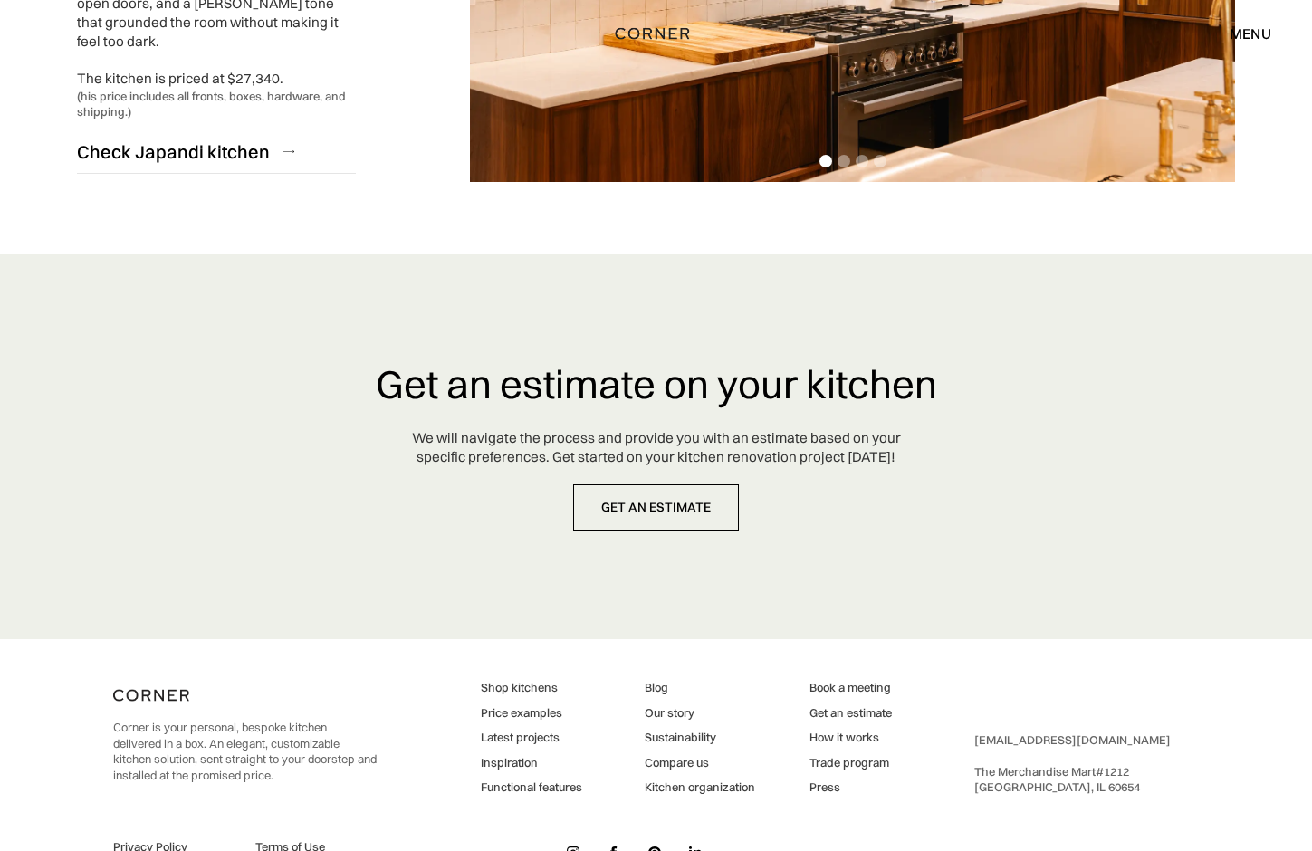
scroll to position [4576, 0]
